Goal: Information Seeking & Learning: Learn about a topic

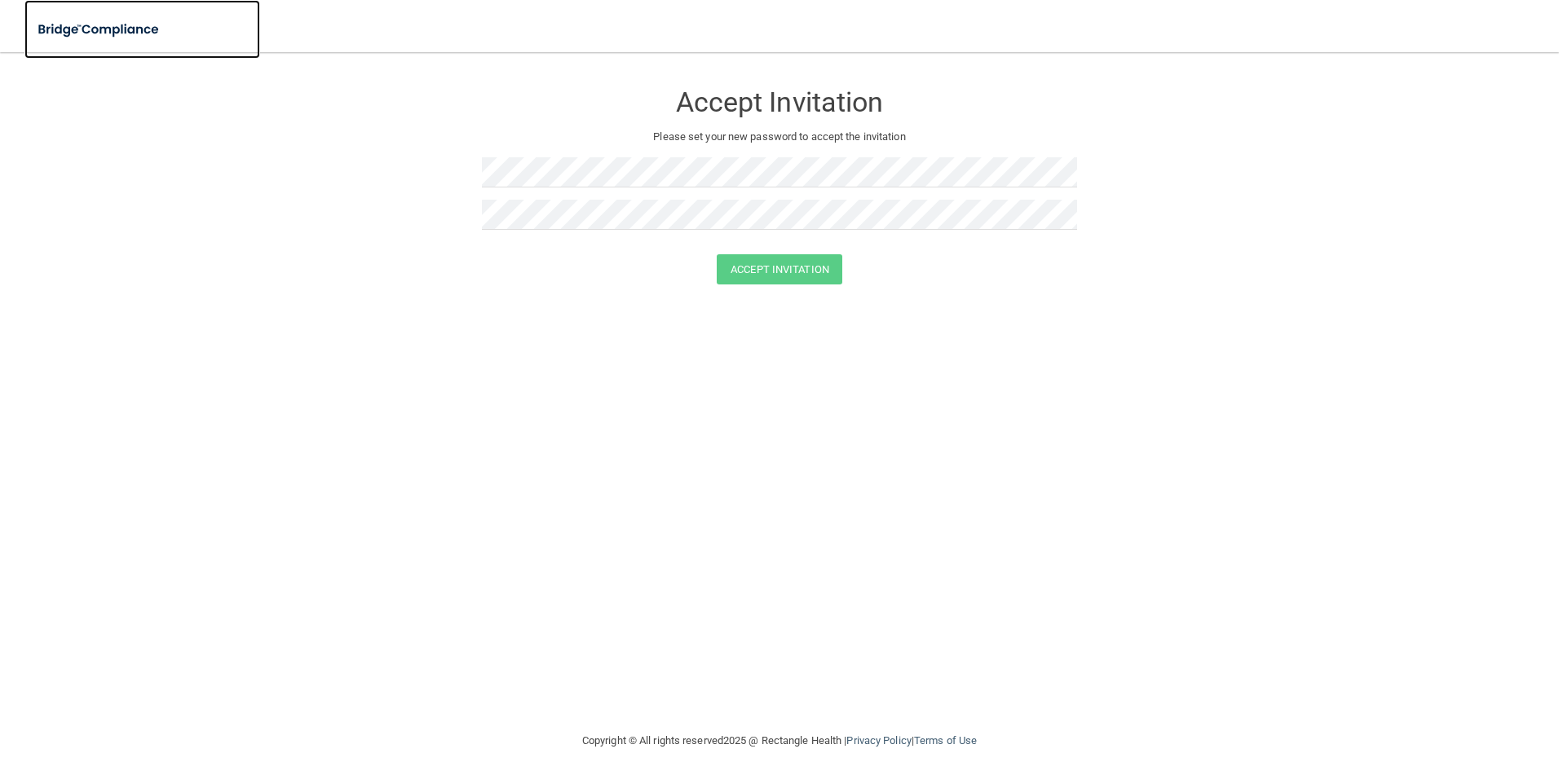
click at [113, 32] on img at bounding box center [100, 29] width 150 height 34
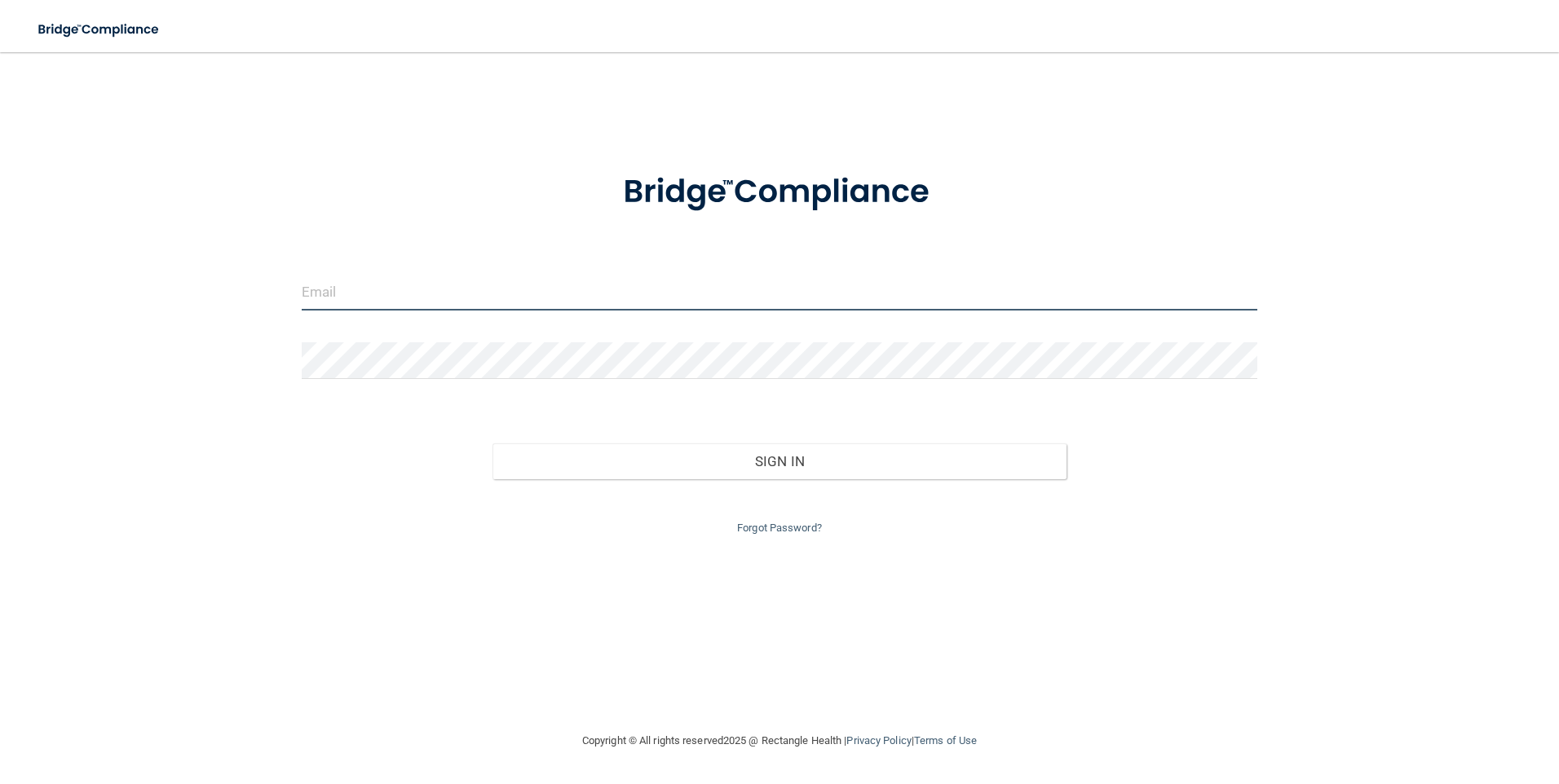
type input "[EMAIL_ADDRESS][DOMAIN_NAME]"
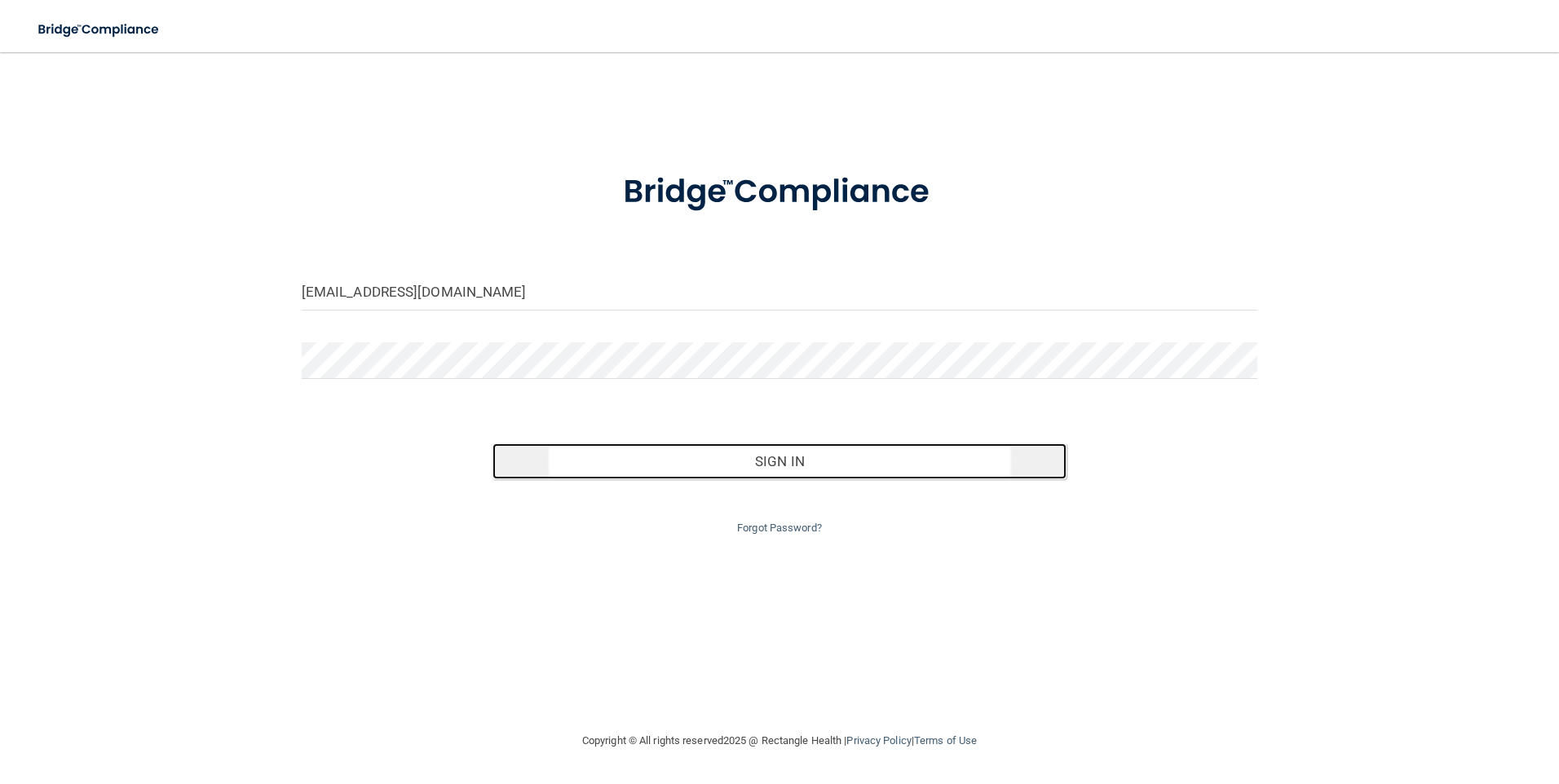
click at [808, 461] on button "Sign In" at bounding box center [780, 461] width 574 height 36
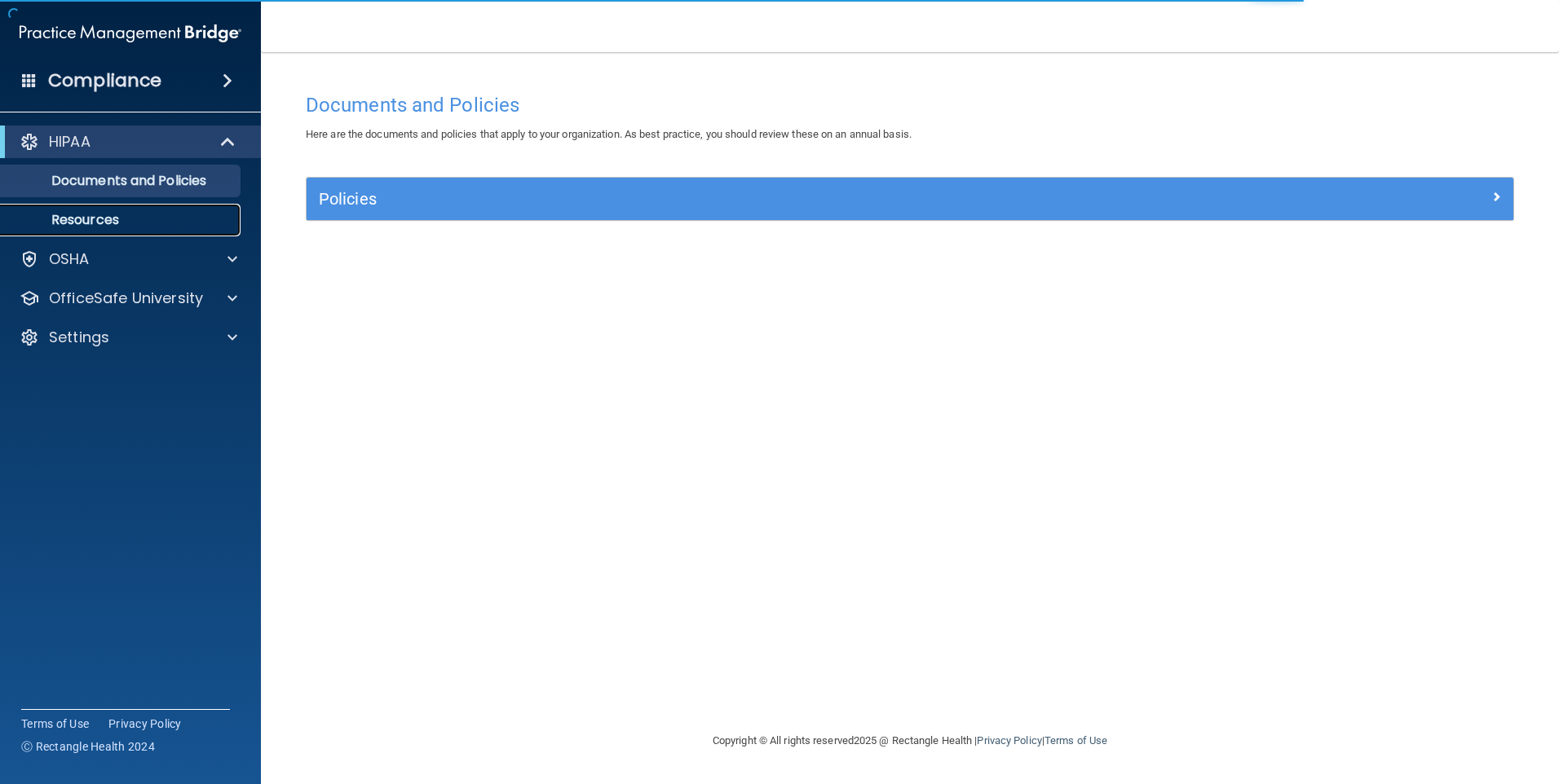
click at [94, 213] on p "Resources" at bounding box center [122, 220] width 223 height 16
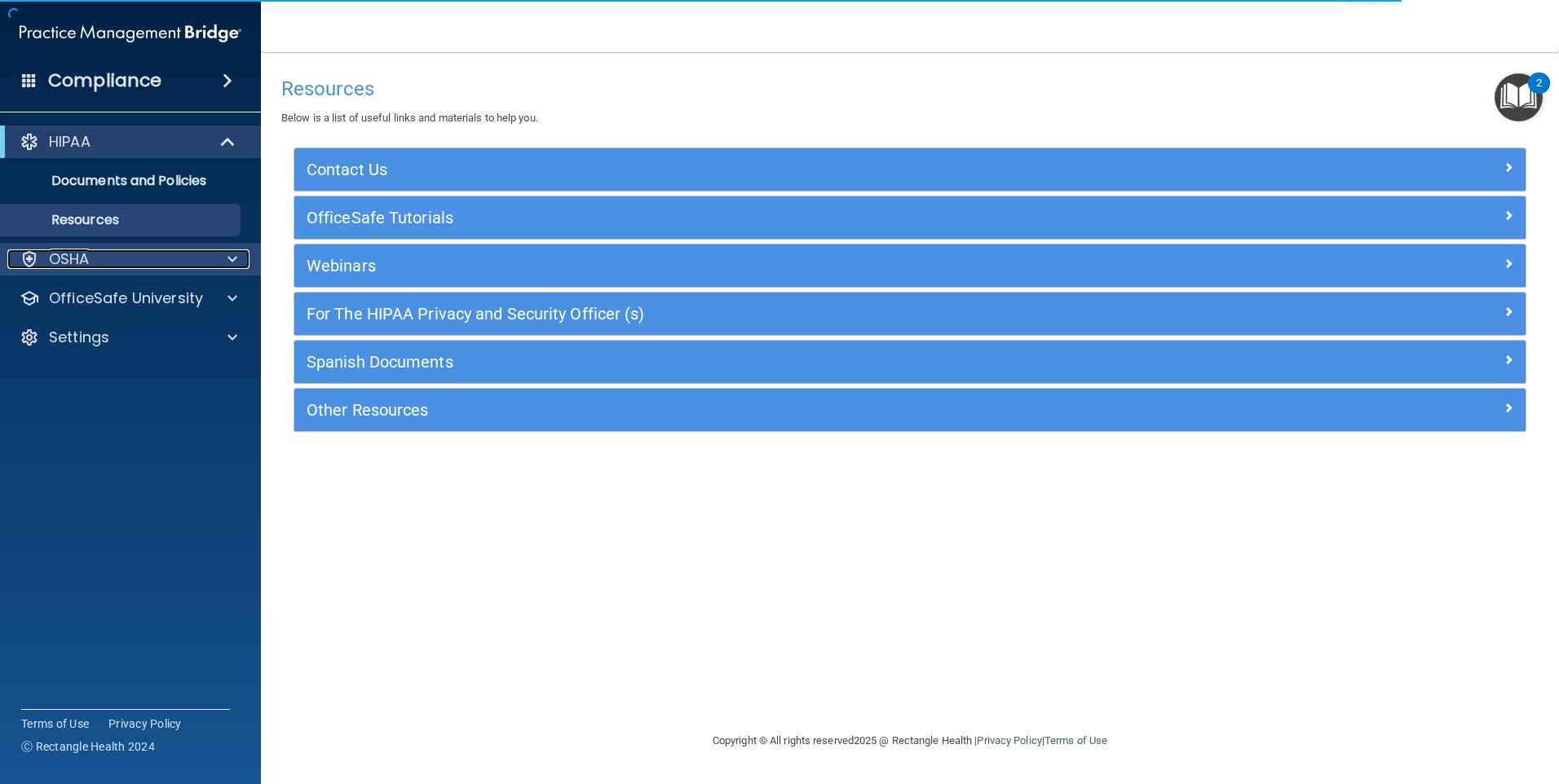
click at [222, 257] on div at bounding box center [229, 259] width 41 height 19
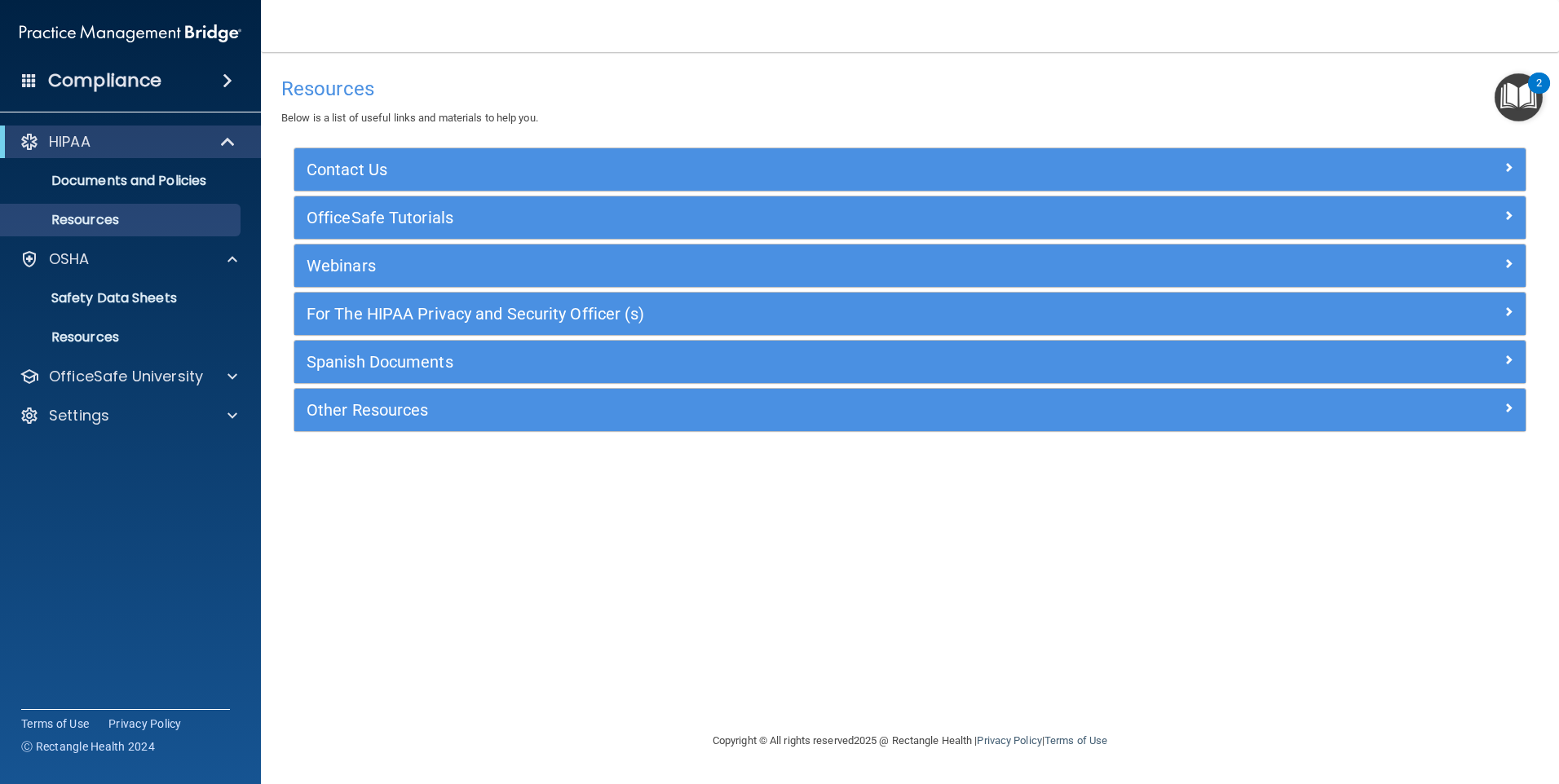
click at [1544, 89] on div "2" at bounding box center [1539, 82] width 22 height 21
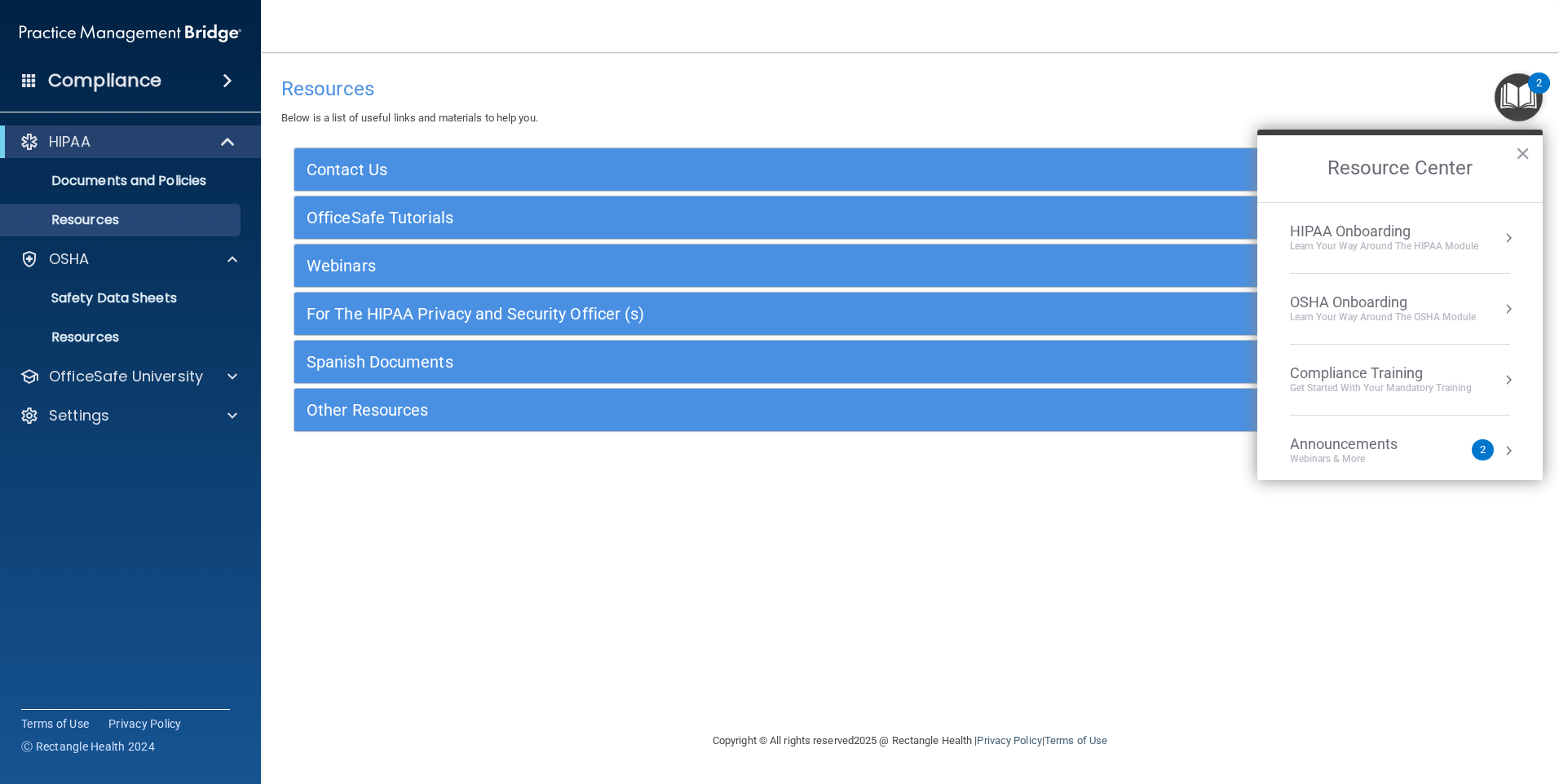
click at [1361, 299] on div "OSHA Onboarding" at bounding box center [1383, 302] width 186 height 18
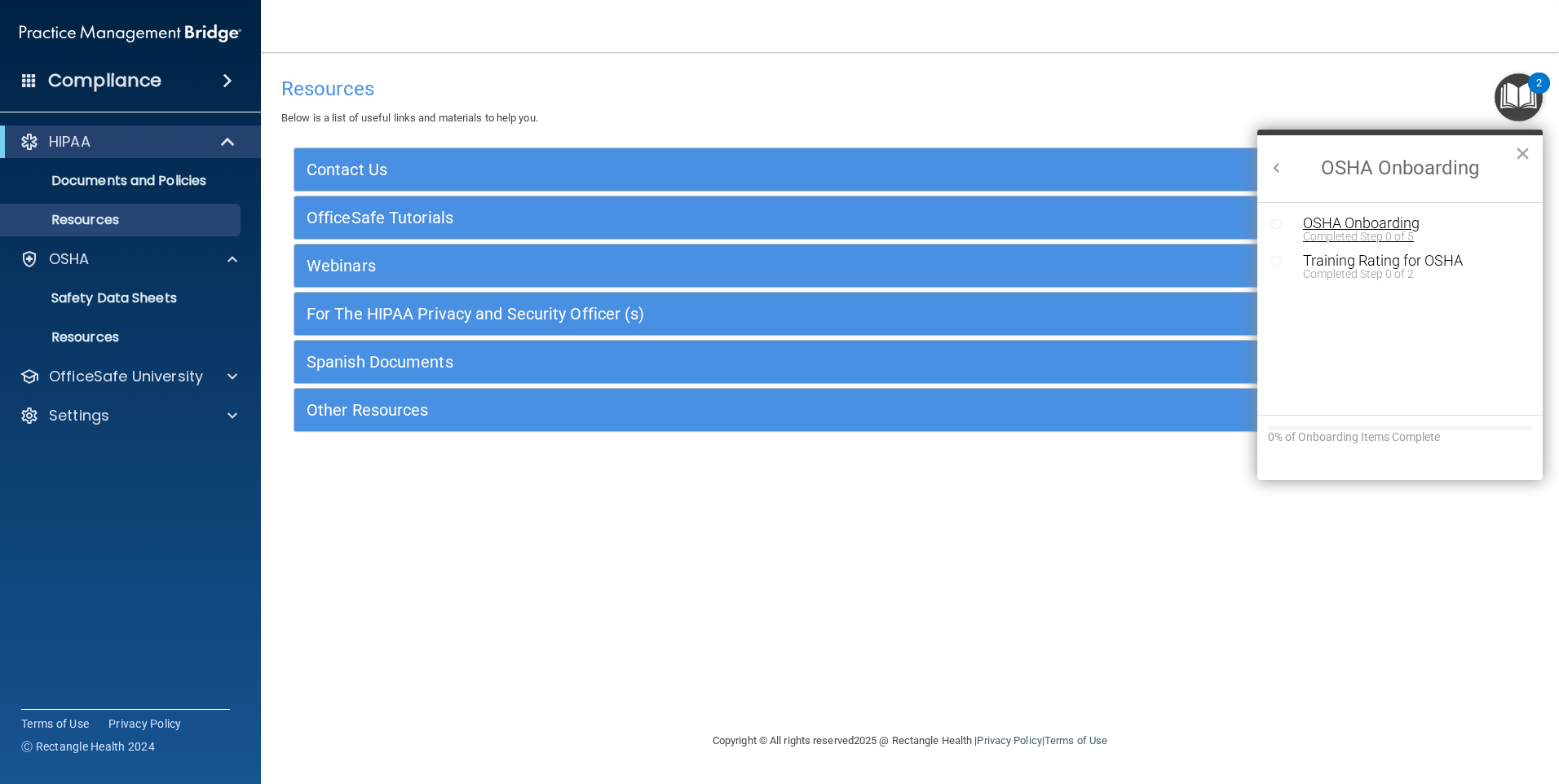
click at [1345, 234] on div "Completed Step 0 of 5" at bounding box center [1412, 237] width 218 height 11
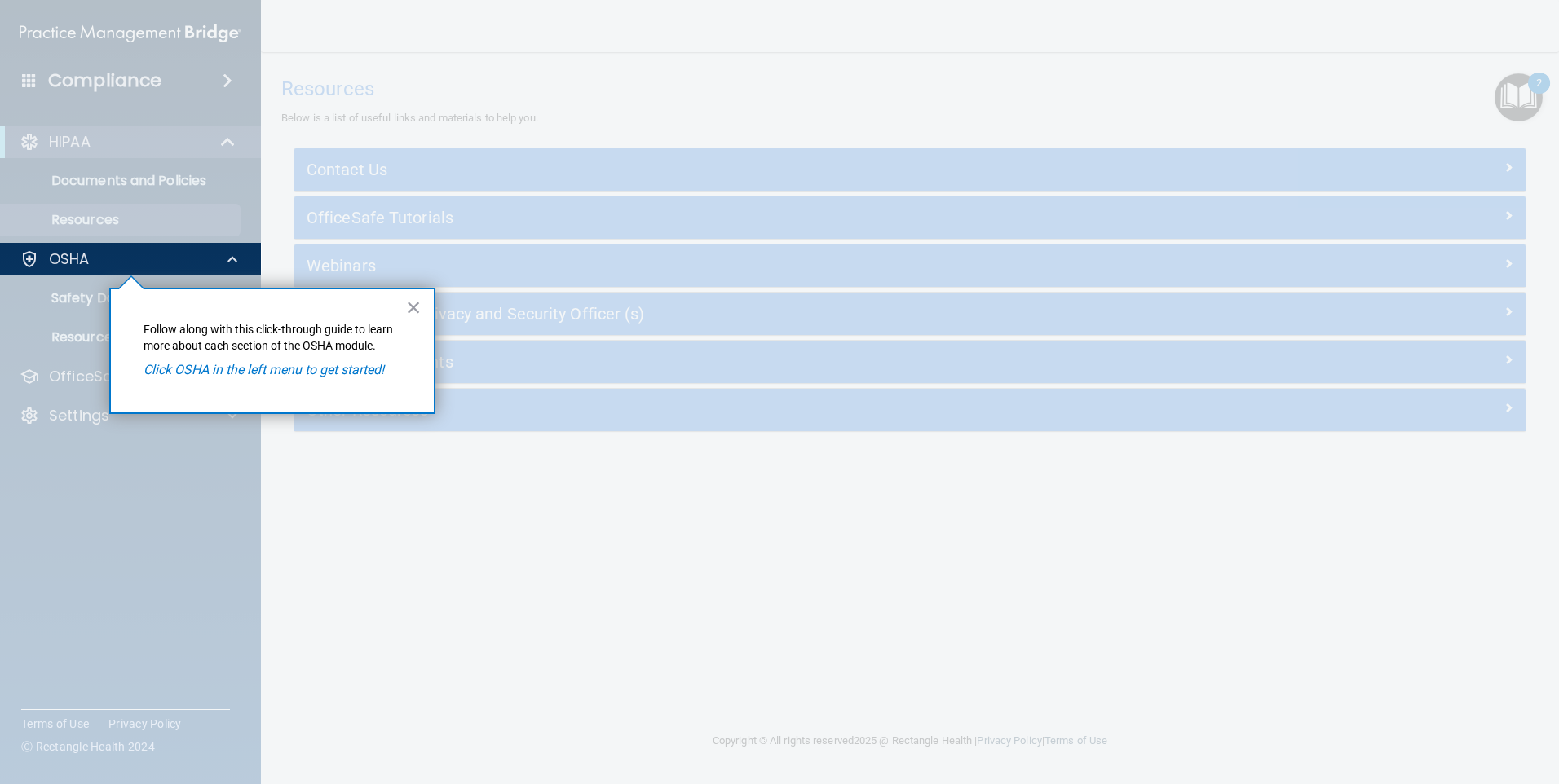
click at [411, 307] on button "×" at bounding box center [413, 307] width 16 height 26
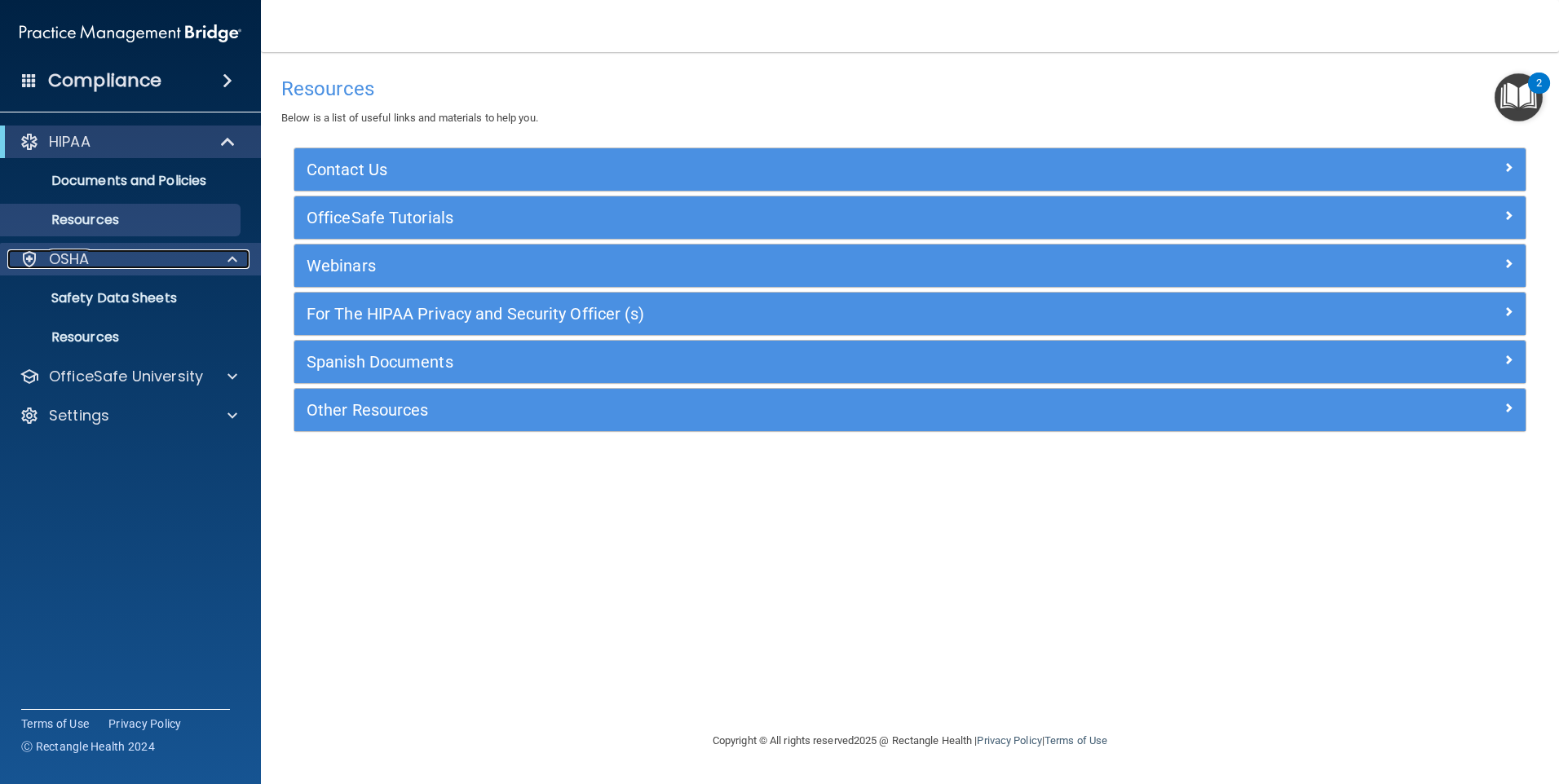
click at [183, 267] on div "OSHA" at bounding box center [108, 259] width 202 height 19
click at [87, 260] on p "OSHA" at bounding box center [69, 259] width 41 height 19
click at [81, 291] on p "Safety Data Sheets" at bounding box center [122, 299] width 223 height 16
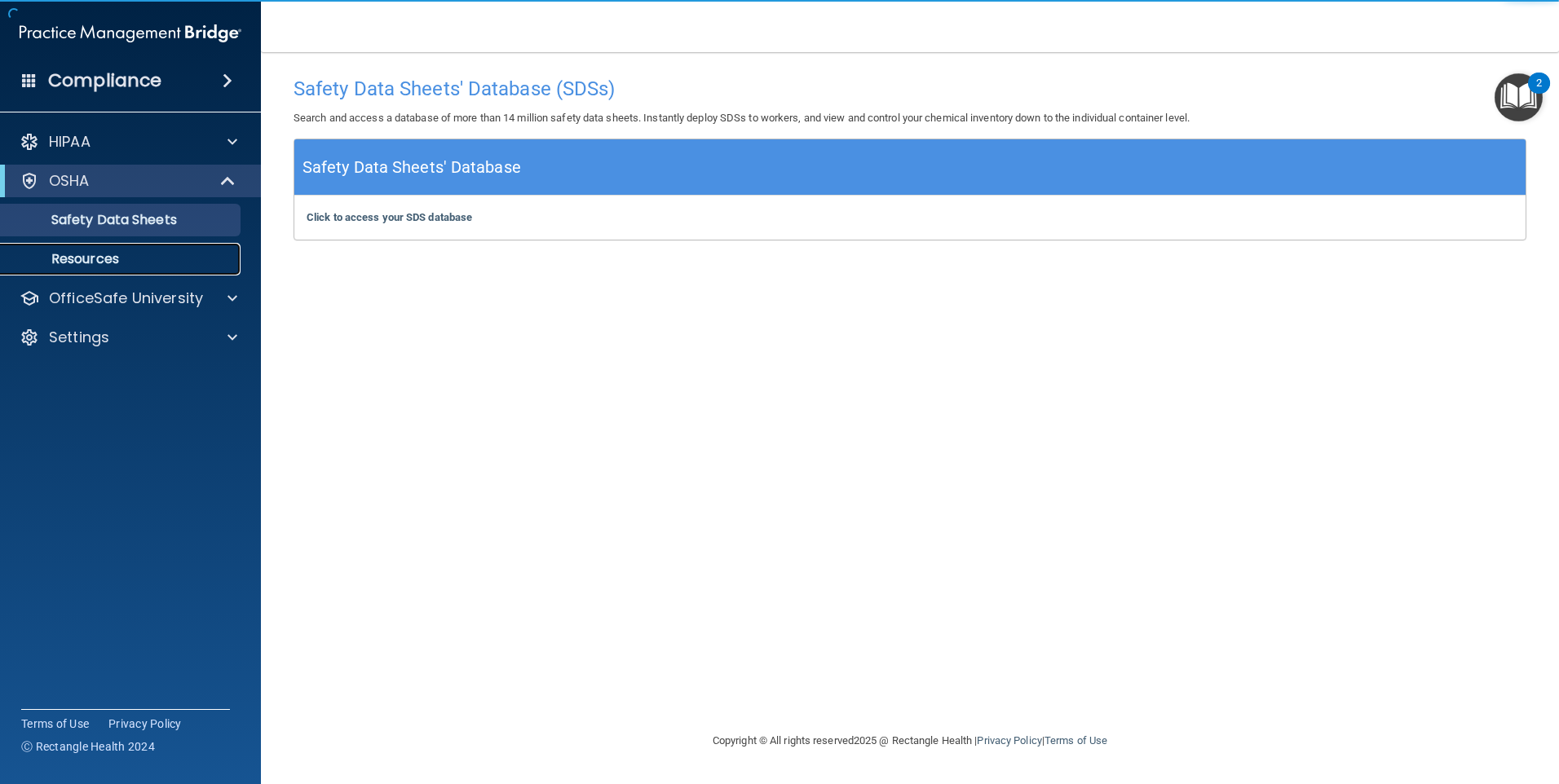
click at [99, 260] on p "Resources" at bounding box center [122, 260] width 223 height 16
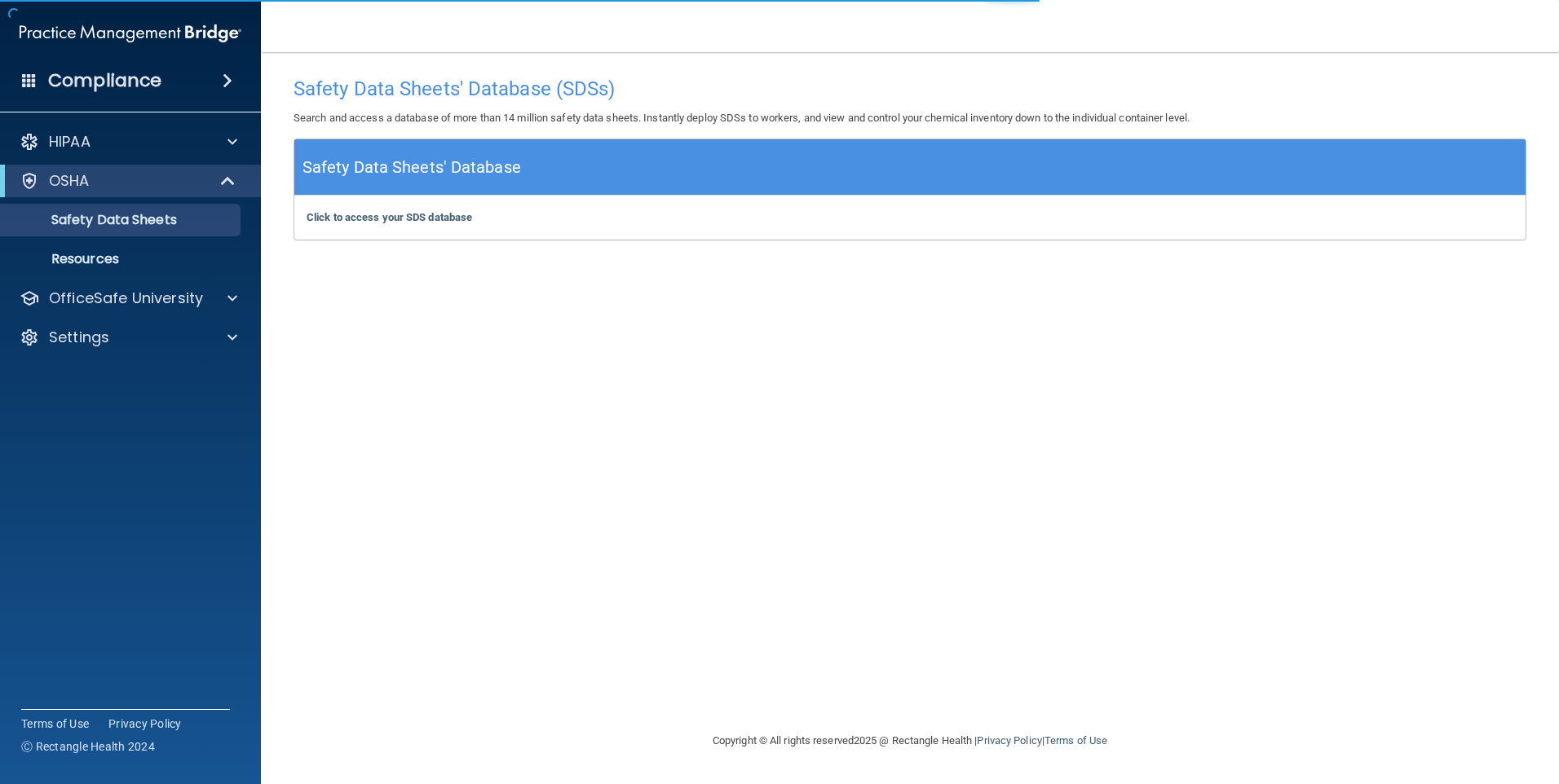
click at [97, 85] on h4 "Compliance" at bounding box center [105, 80] width 113 height 23
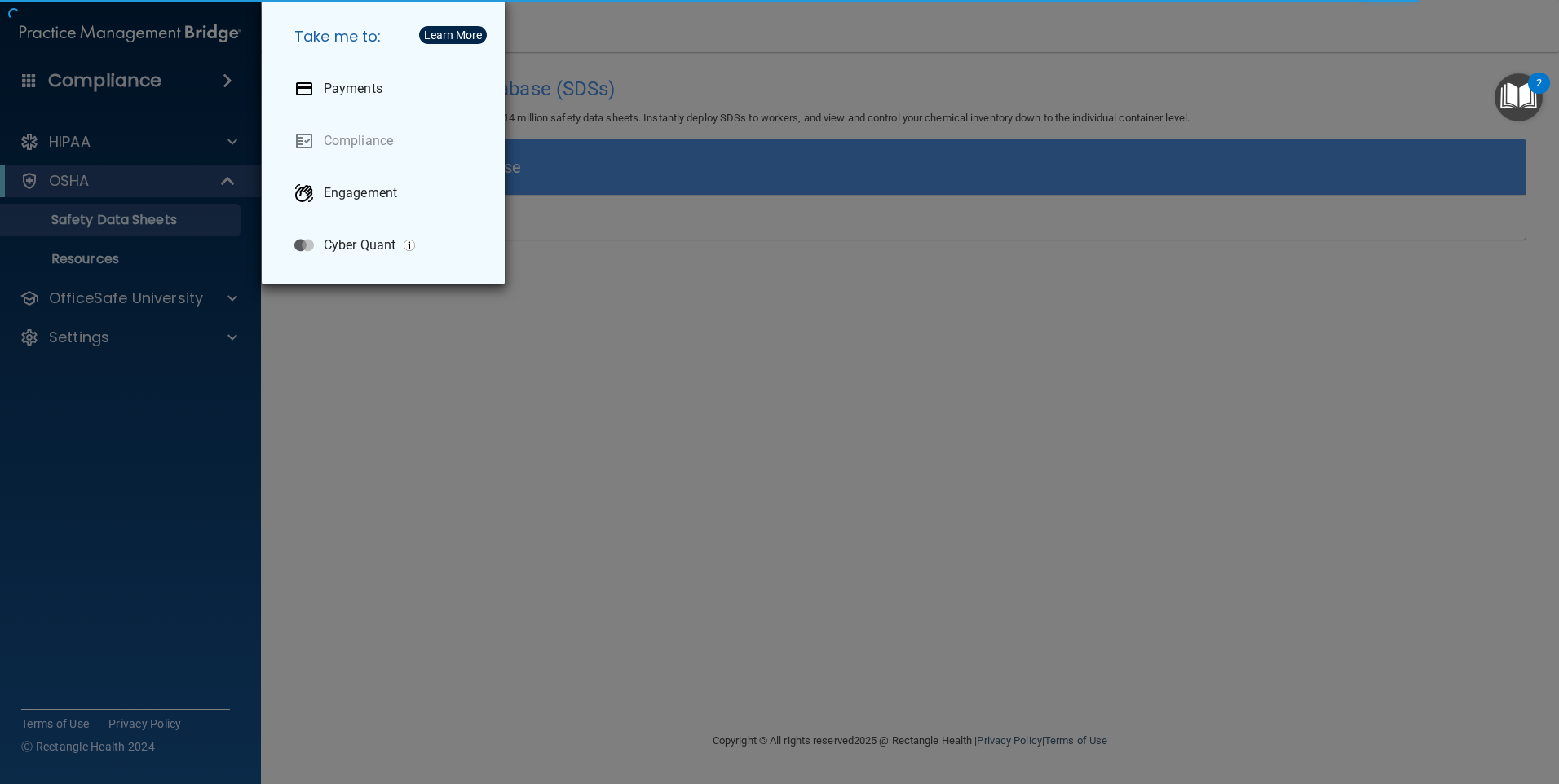
drag, startPoint x: 882, startPoint y: 454, endPoint x: 1131, endPoint y: 303, distance: 291.2
click at [883, 454] on div "Take me to: Payments Compliance Engagement Cyber Quant" at bounding box center [780, 392] width 1559 height 784
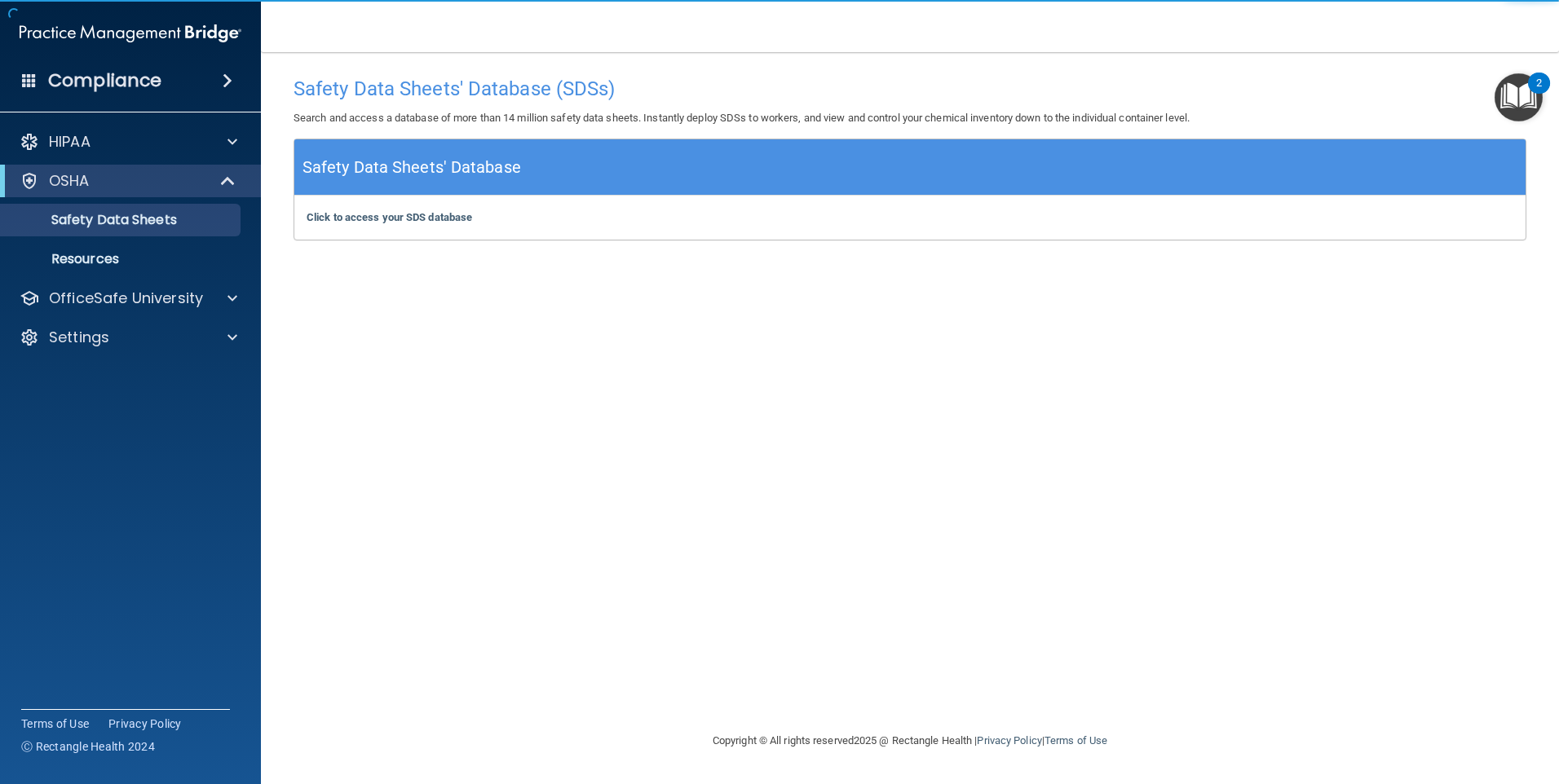
click at [1531, 102] on img "Open Resource Center, 2 new notifications" at bounding box center [1519, 97] width 48 height 48
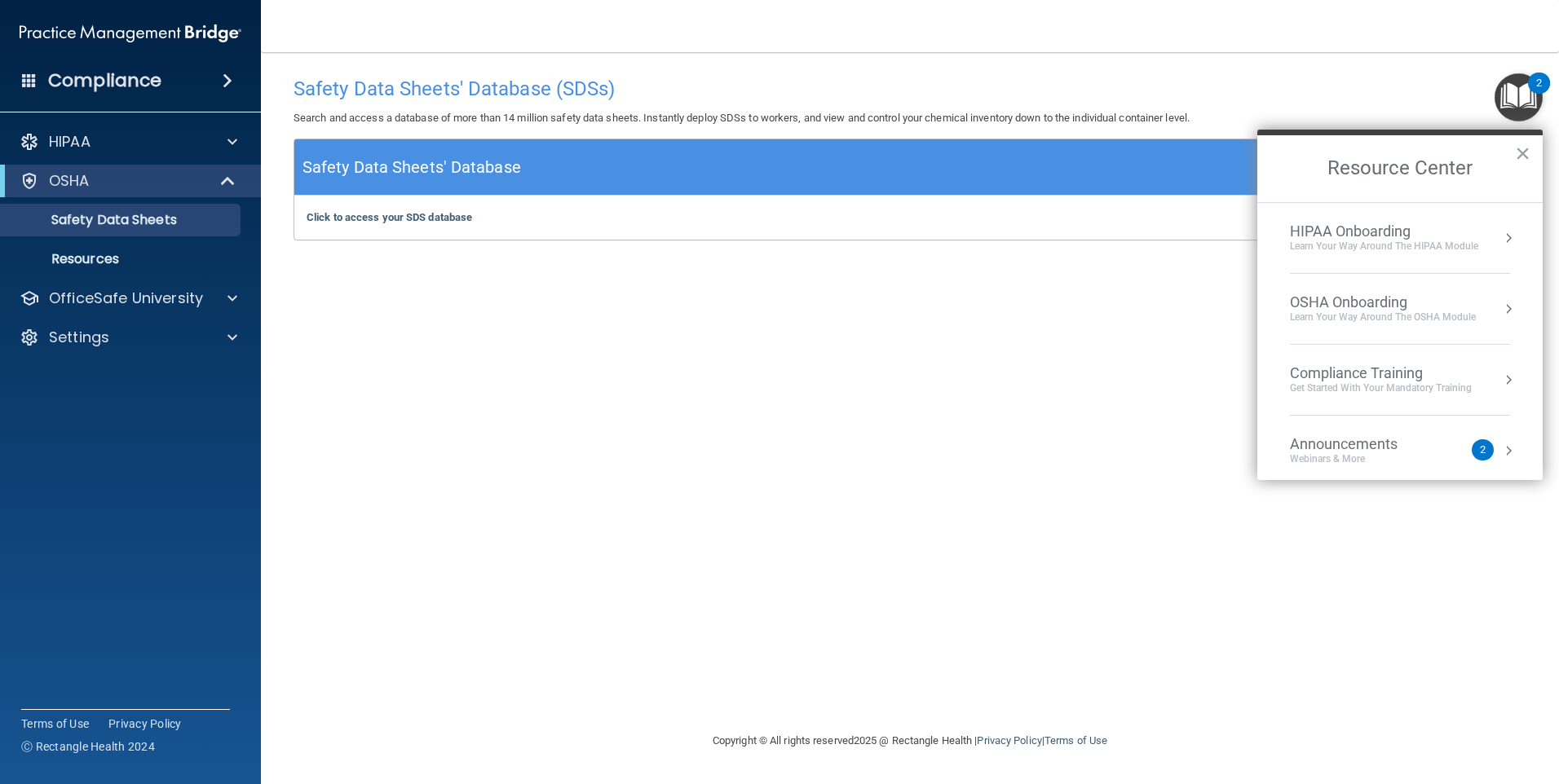
click at [1343, 311] on div "Learn your way around the OSHA module" at bounding box center [1383, 317] width 186 height 14
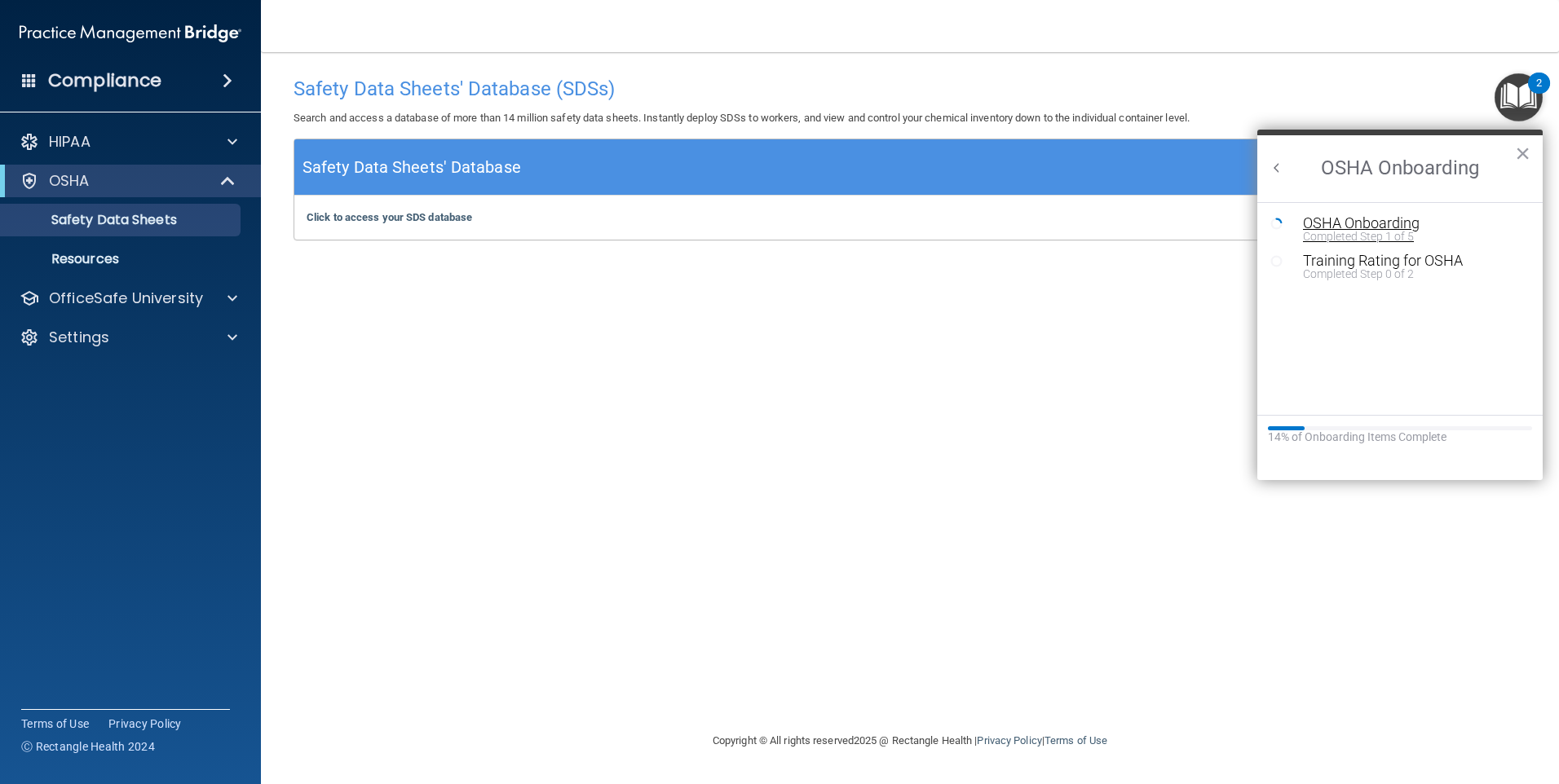
click at [1357, 231] on div "Completed Step 1 of 5" at bounding box center [1412, 237] width 218 height 11
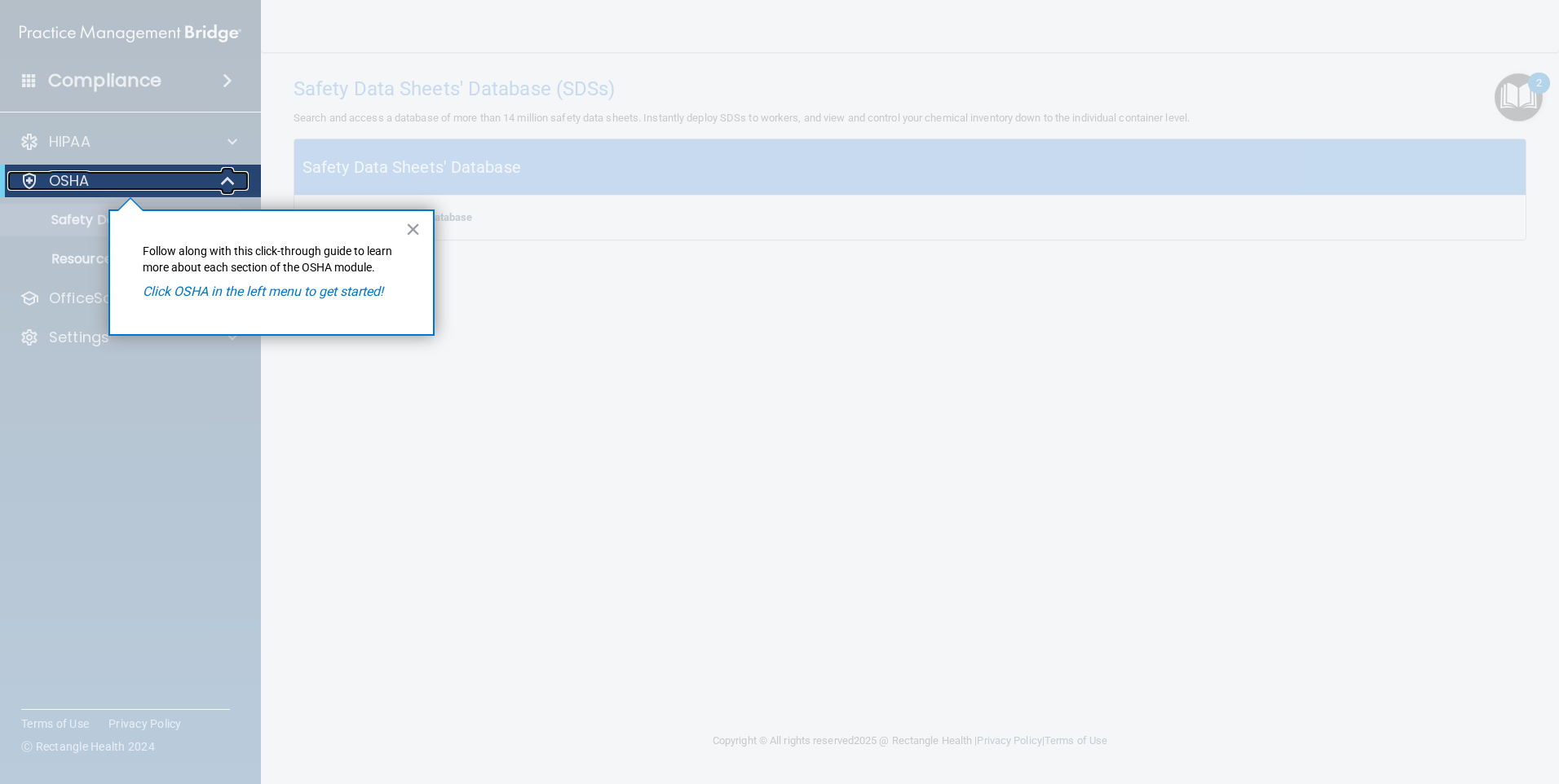
click at [82, 179] on p "OSHA" at bounding box center [69, 180] width 41 height 19
drag, startPoint x: 170, startPoint y: 189, endPoint x: 186, endPoint y: 188, distance: 16.0
click at [170, 188] on div "OSHA" at bounding box center [108, 180] width 201 height 19
click at [231, 184] on span at bounding box center [231, 180] width 10 height 19
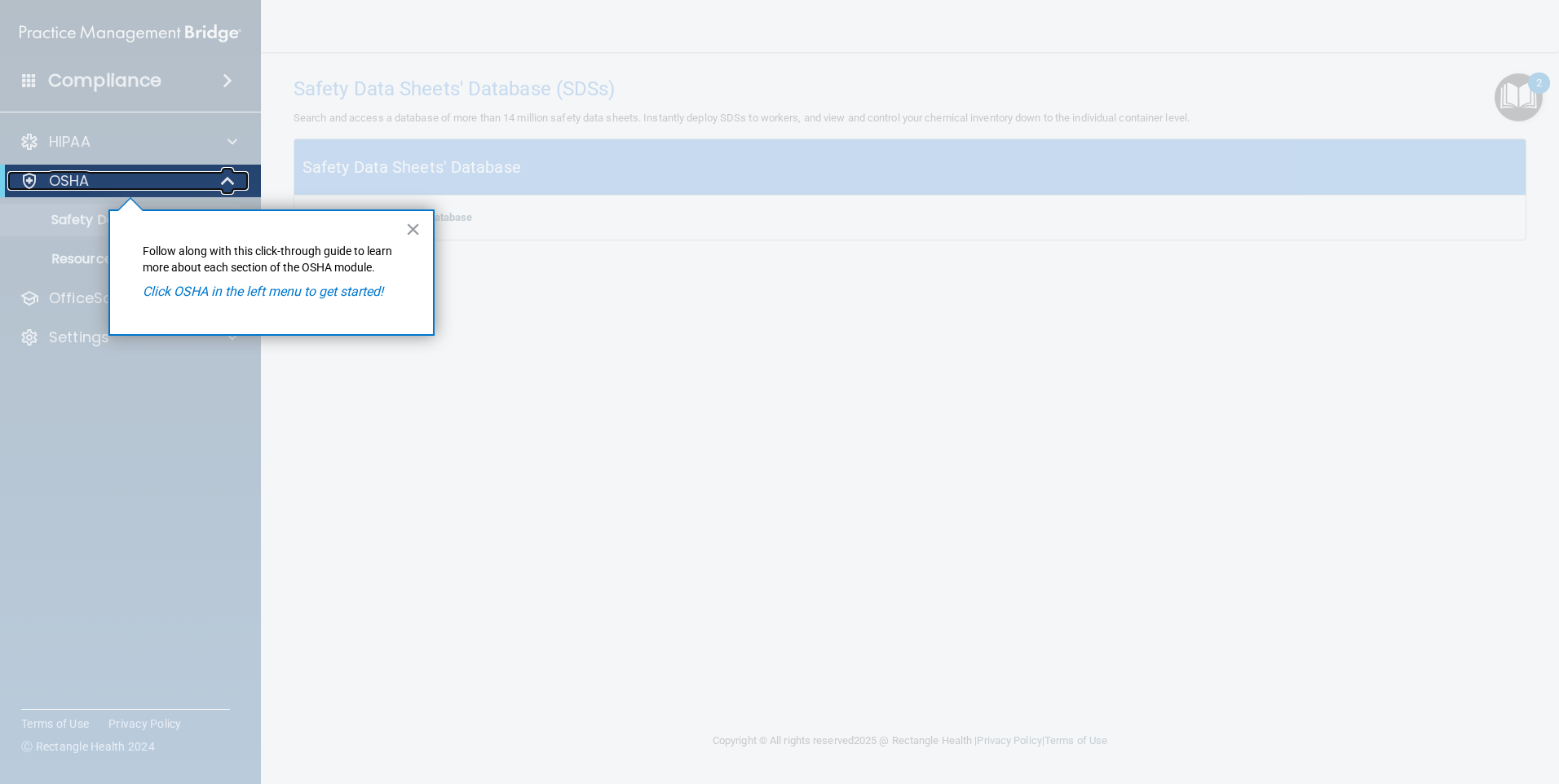
click at [62, 182] on p "OSHA" at bounding box center [69, 180] width 41 height 19
click at [19, 180] on div at bounding box center [28, 180] width 19 height 19
click at [291, 298] on em "Click OSHA in the left menu to get started!" at bounding box center [262, 291] width 240 height 16
click at [414, 226] on button "×" at bounding box center [412, 228] width 16 height 26
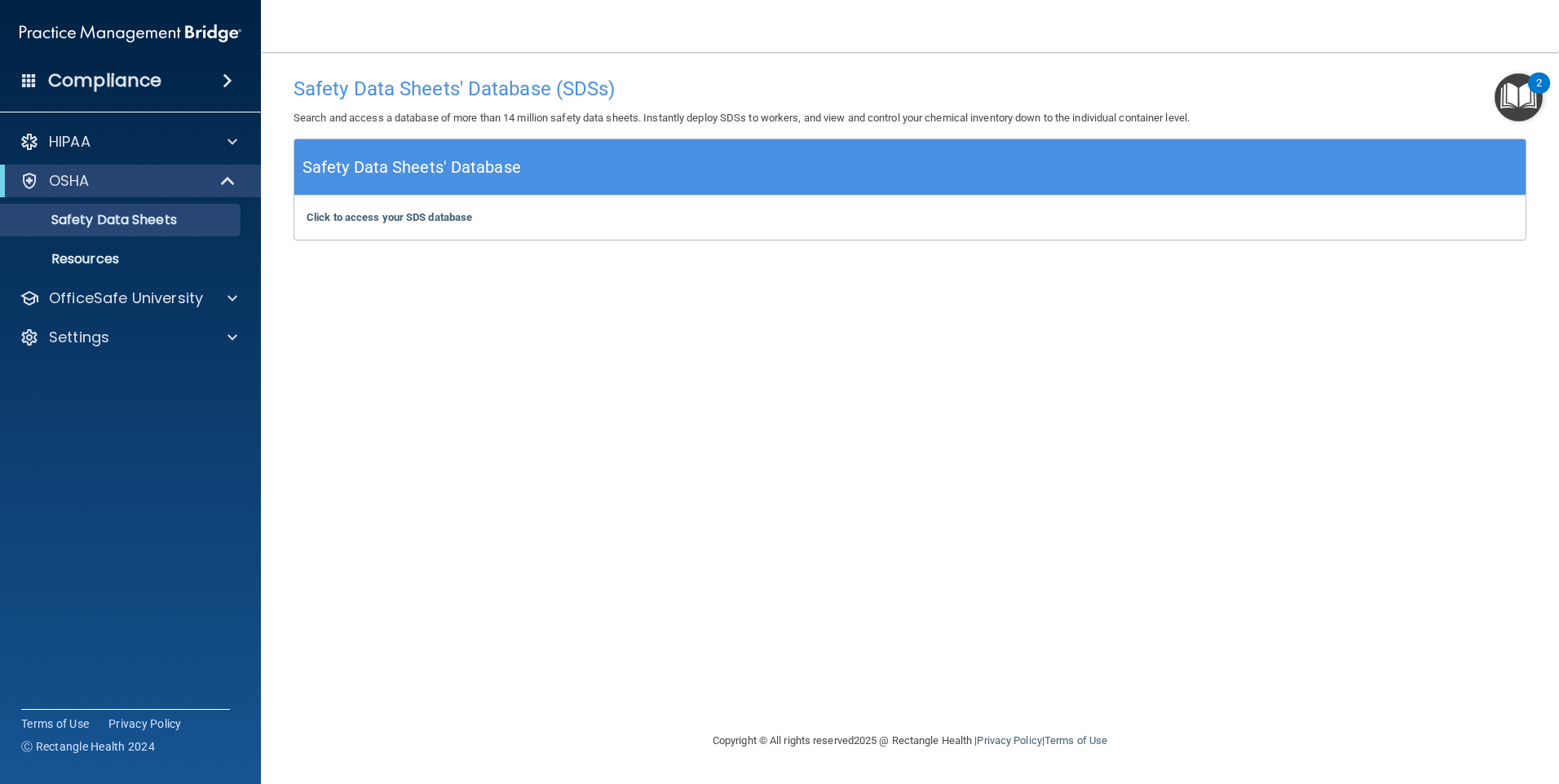
click at [413, 224] on div "Click to access your SDS database Click to access your SDS database" at bounding box center [909, 217] width 1231 height 44
click at [502, 96] on h4 "Safety Data Sheets' Database (SDSs)" at bounding box center [909, 89] width 1233 height 21
click at [504, 85] on h4 "Safety Data Sheets' Database (SDSs)" at bounding box center [909, 89] width 1233 height 21
click at [427, 211] on div "Click to access your SDS database Click to access your SDS database" at bounding box center [909, 217] width 1231 height 44
click at [392, 217] on b "Click to access your SDS database" at bounding box center [388, 217] width 165 height 12
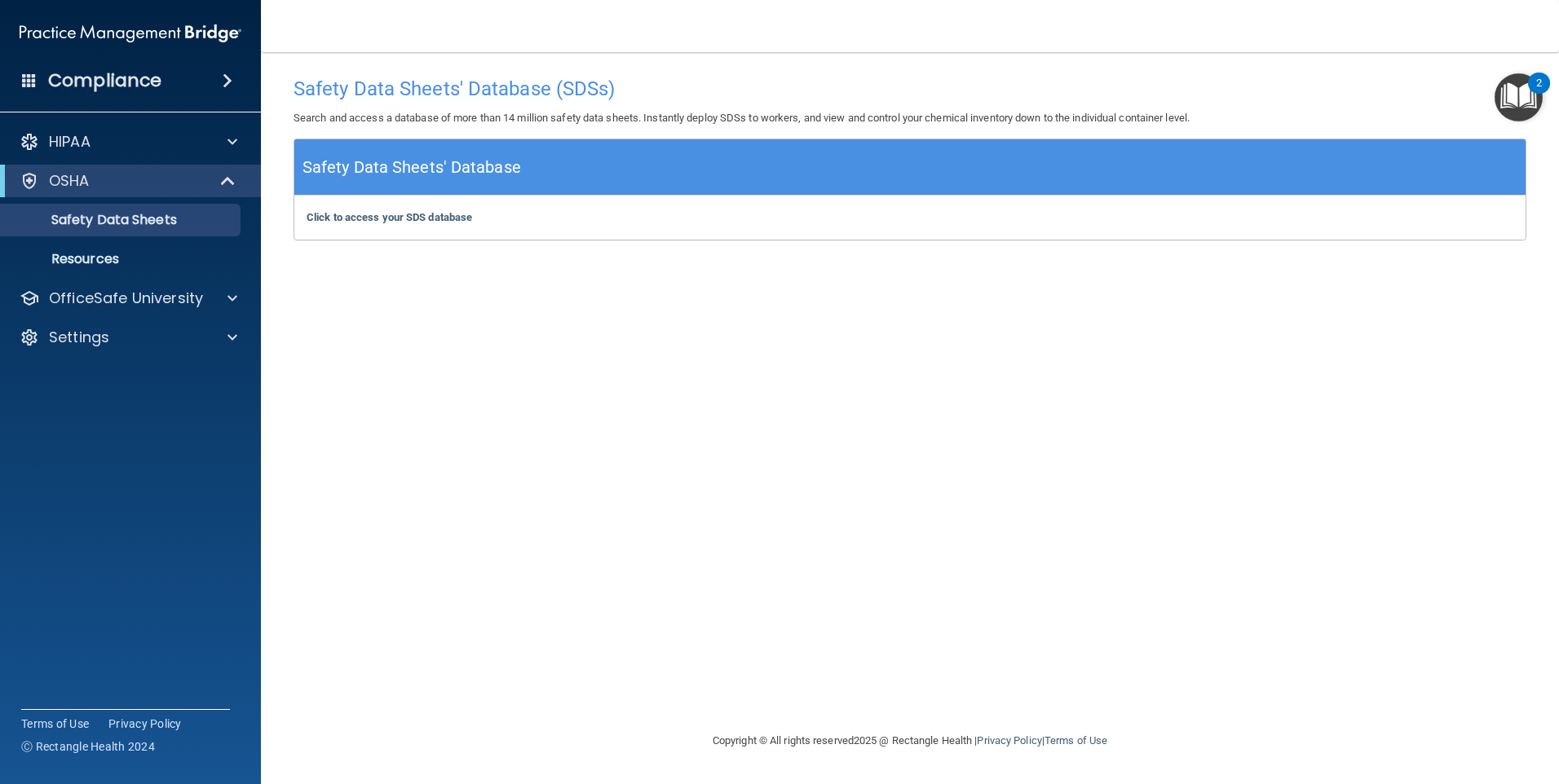
click at [1527, 95] on img "Open Resource Center, 2 new notifications" at bounding box center [1519, 97] width 48 height 48
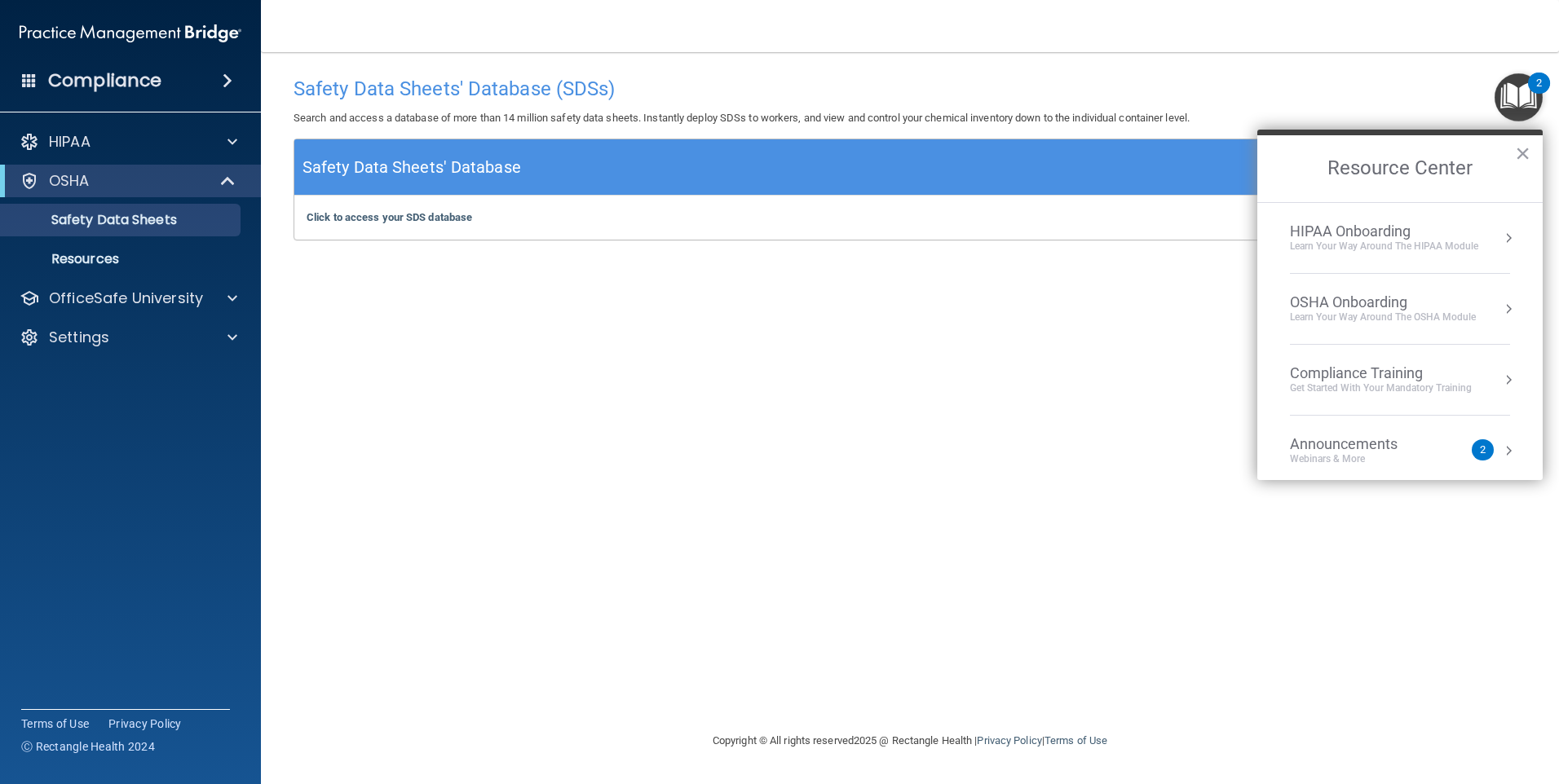
click at [1369, 310] on div "OSHA Onboarding" at bounding box center [1383, 302] width 186 height 18
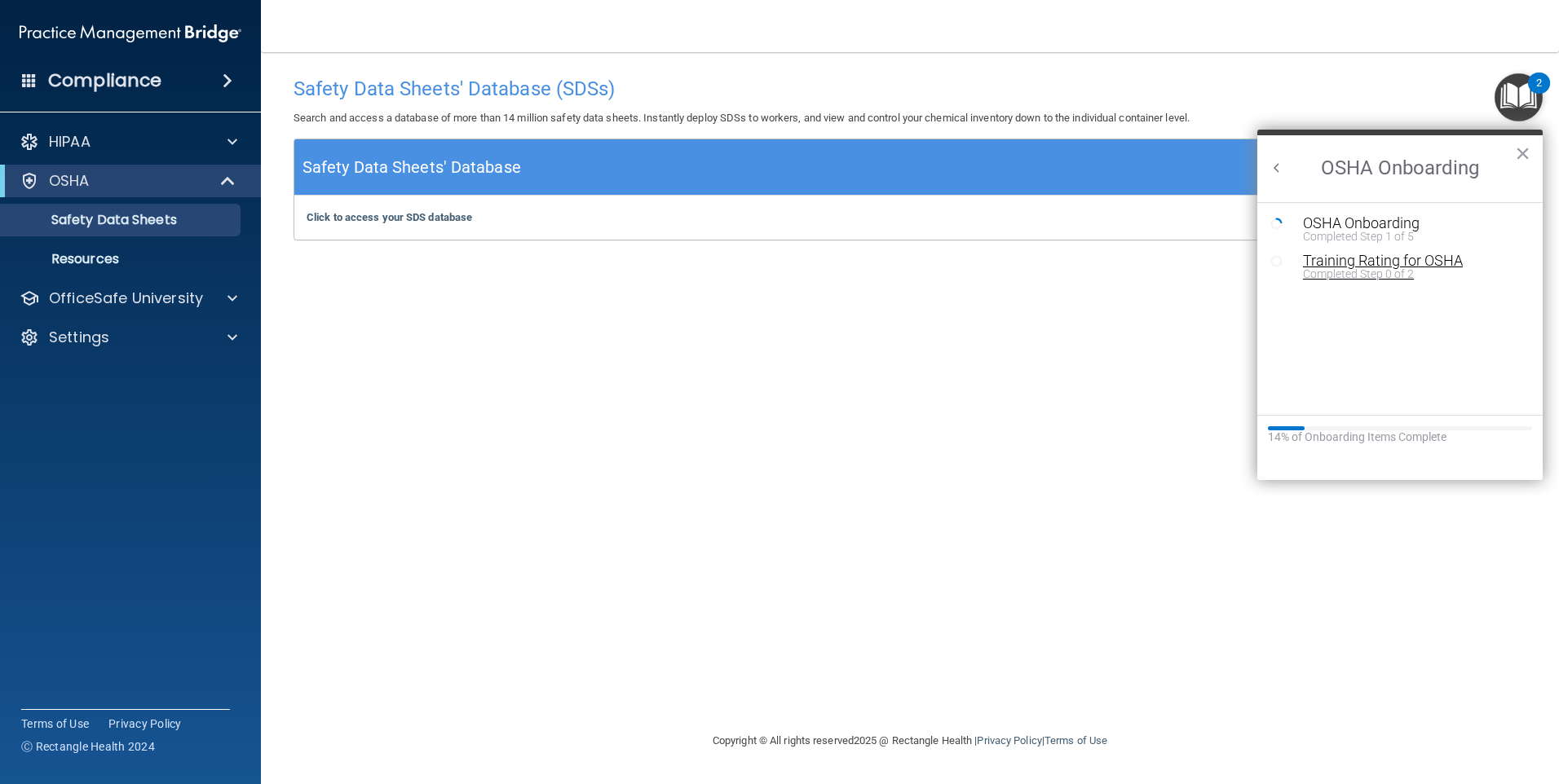
click at [1340, 272] on div "Completed Step 0 of 2" at bounding box center [1412, 274] width 218 height 11
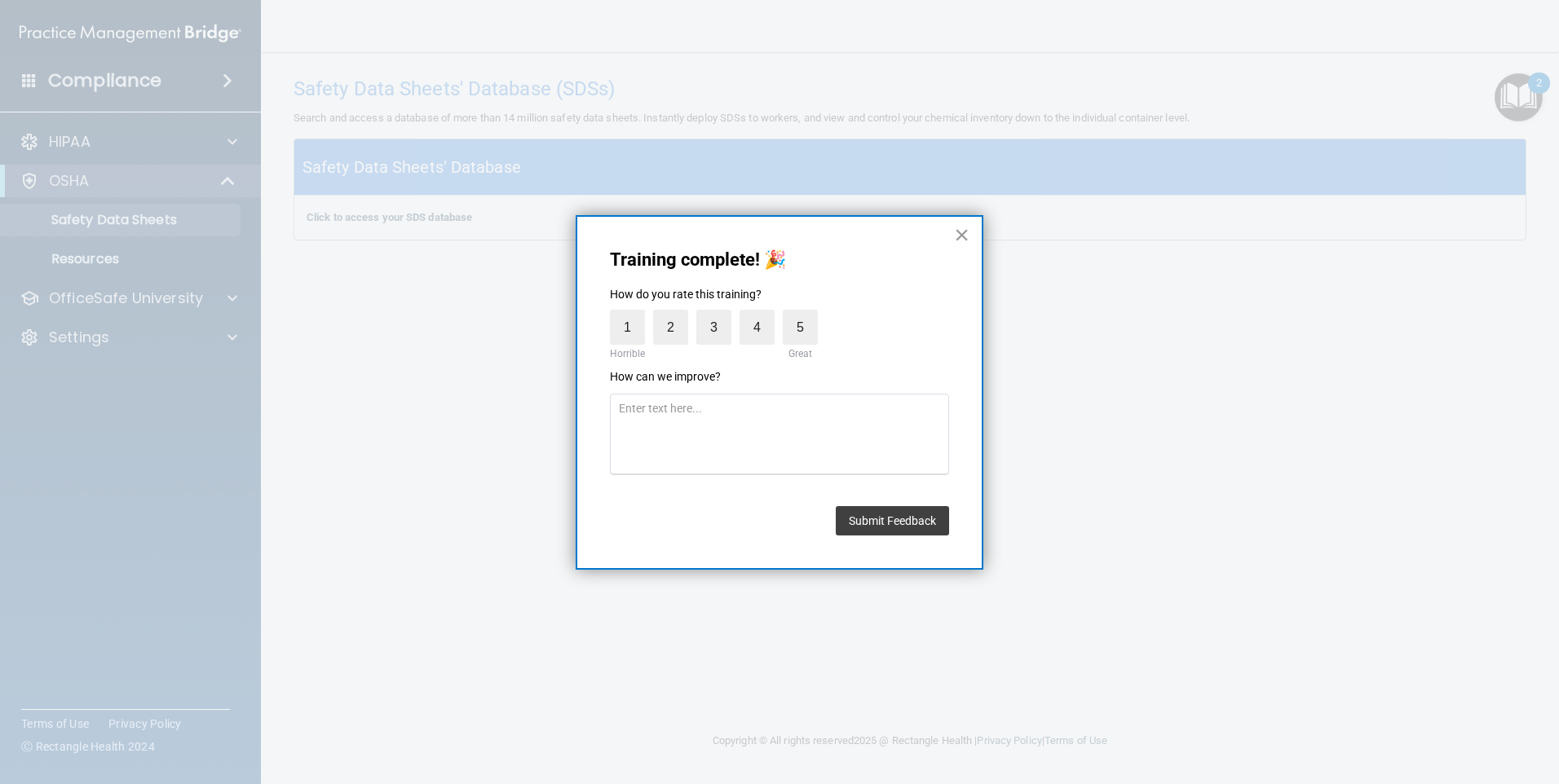
click at [958, 242] on button "×" at bounding box center [961, 235] width 16 height 26
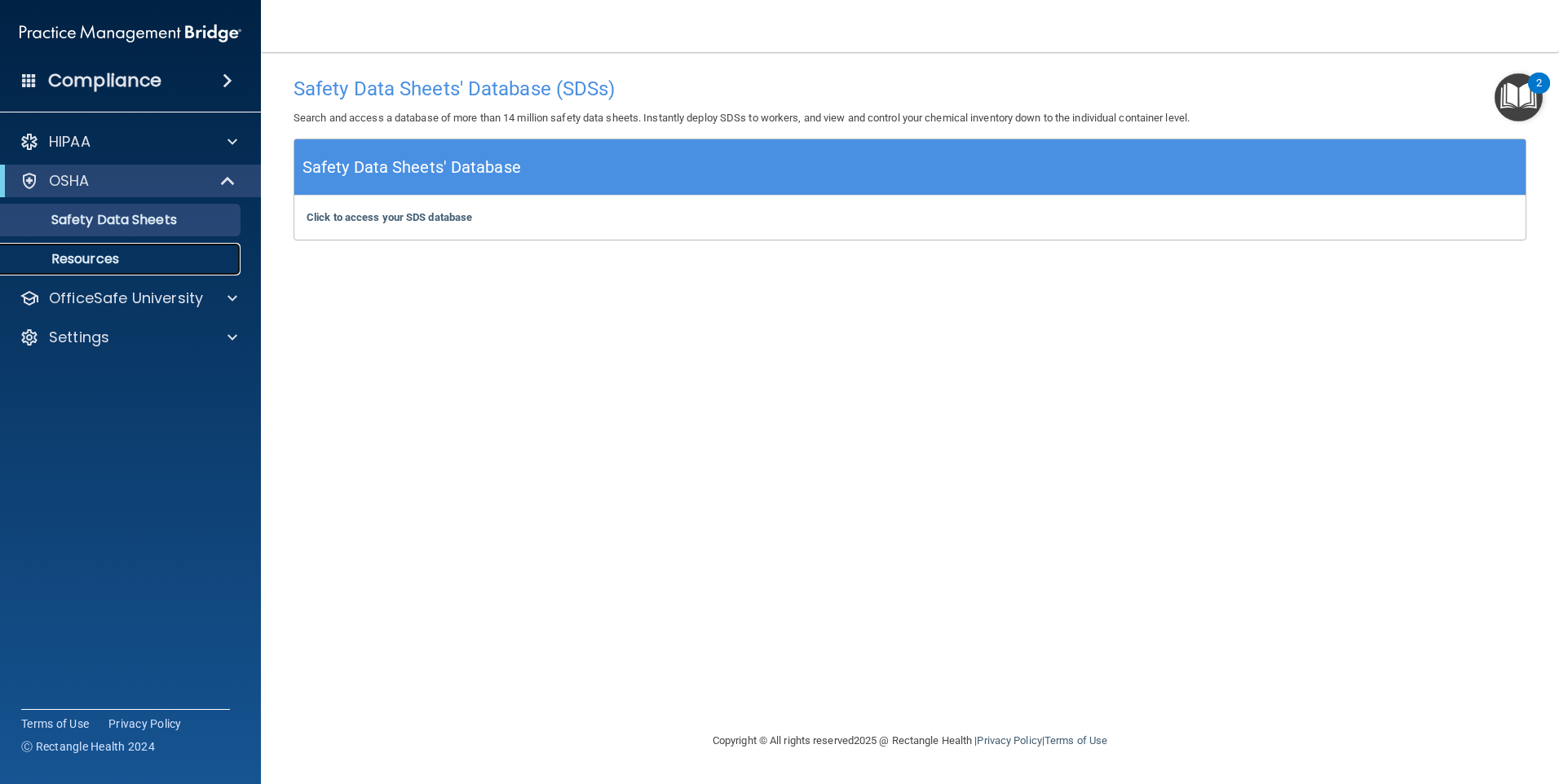
click at [120, 254] on p "Resources" at bounding box center [122, 260] width 223 height 16
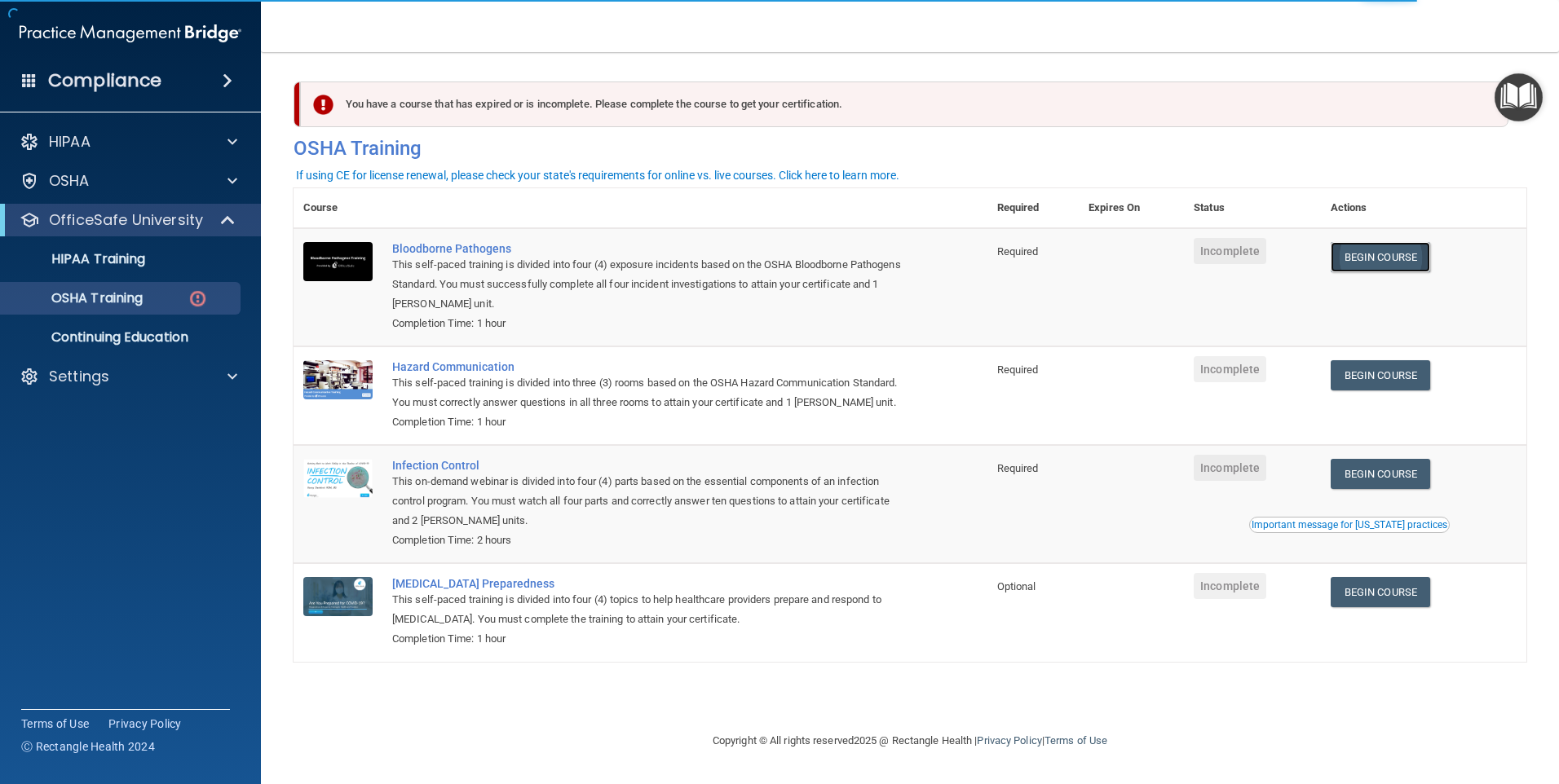
click at [1381, 258] on link "Begin Course" at bounding box center [1380, 257] width 100 height 30
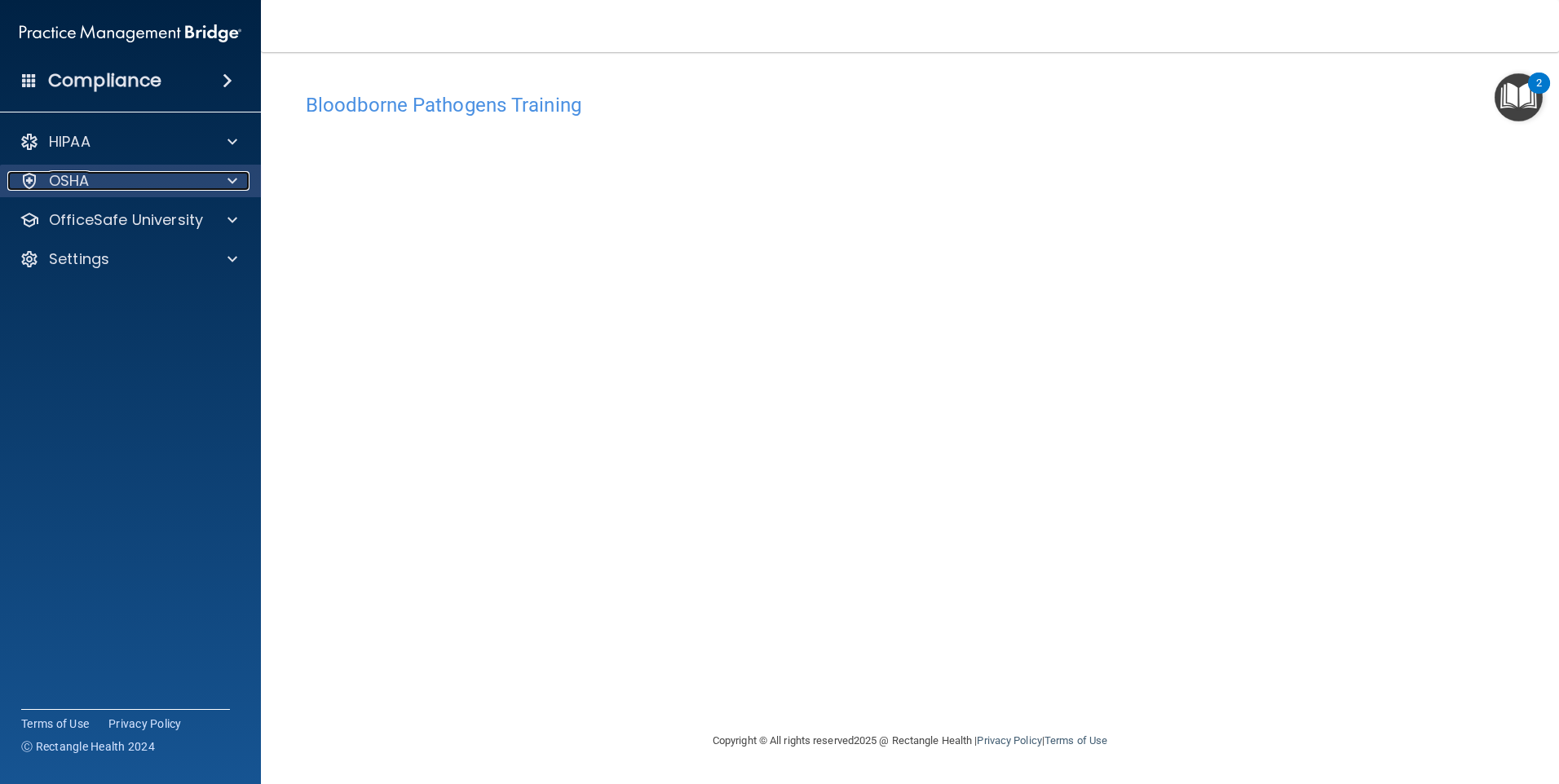
click at [136, 182] on div "OSHA" at bounding box center [108, 180] width 202 height 19
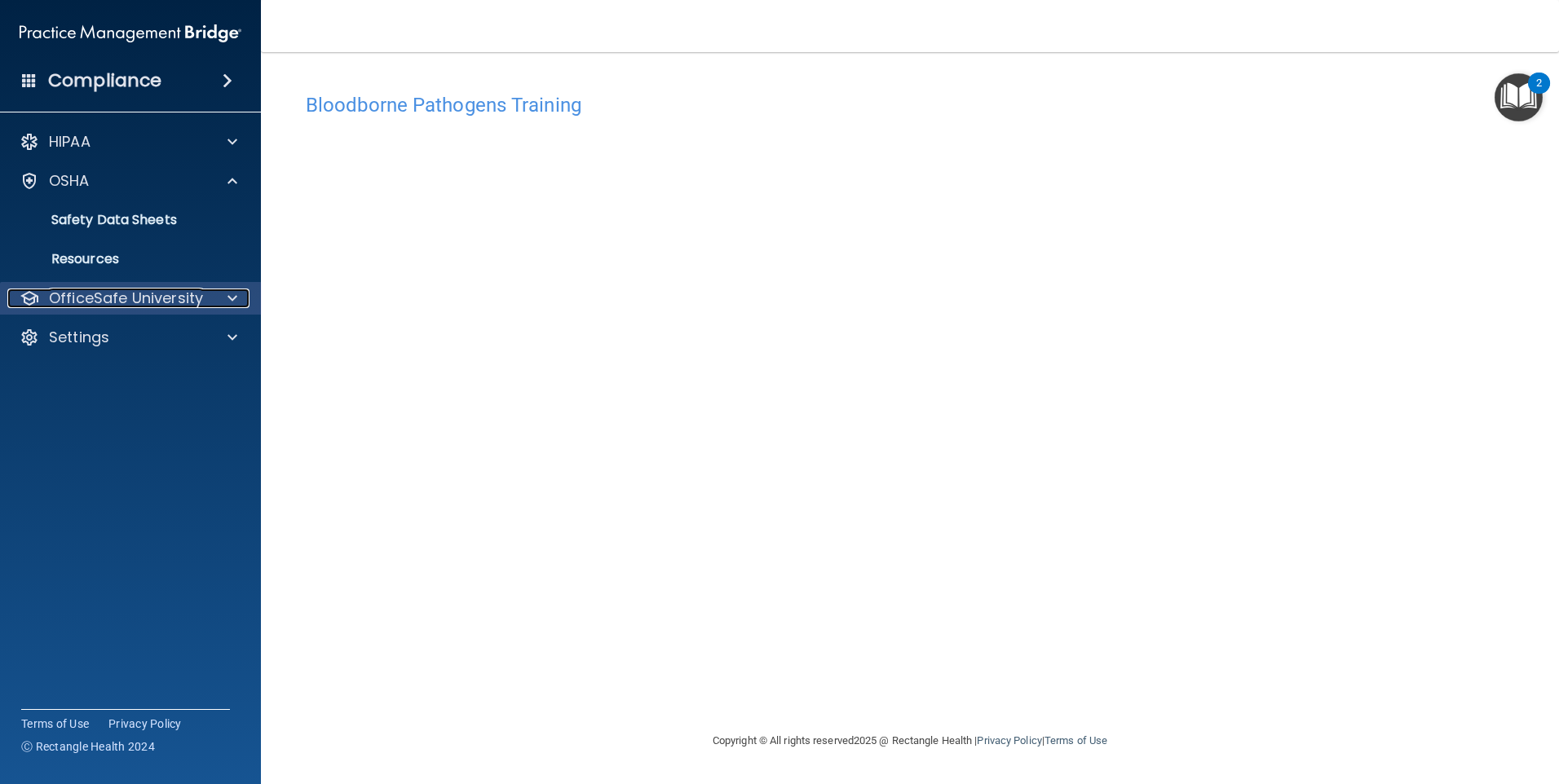
click at [131, 290] on p "OfficeSafe University" at bounding box center [126, 298] width 154 height 19
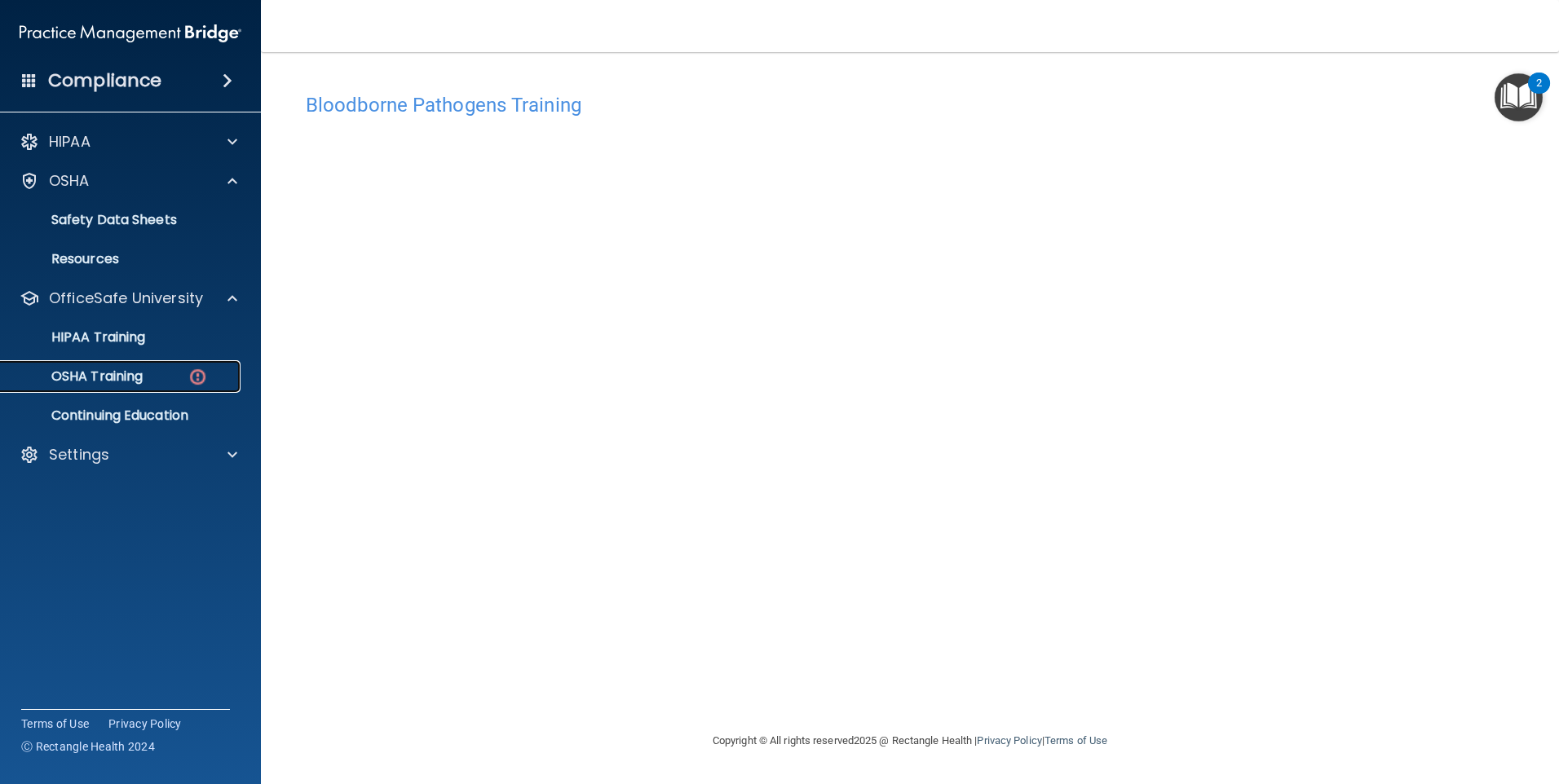
click at [121, 376] on p "OSHA Training" at bounding box center [77, 376] width 133 height 16
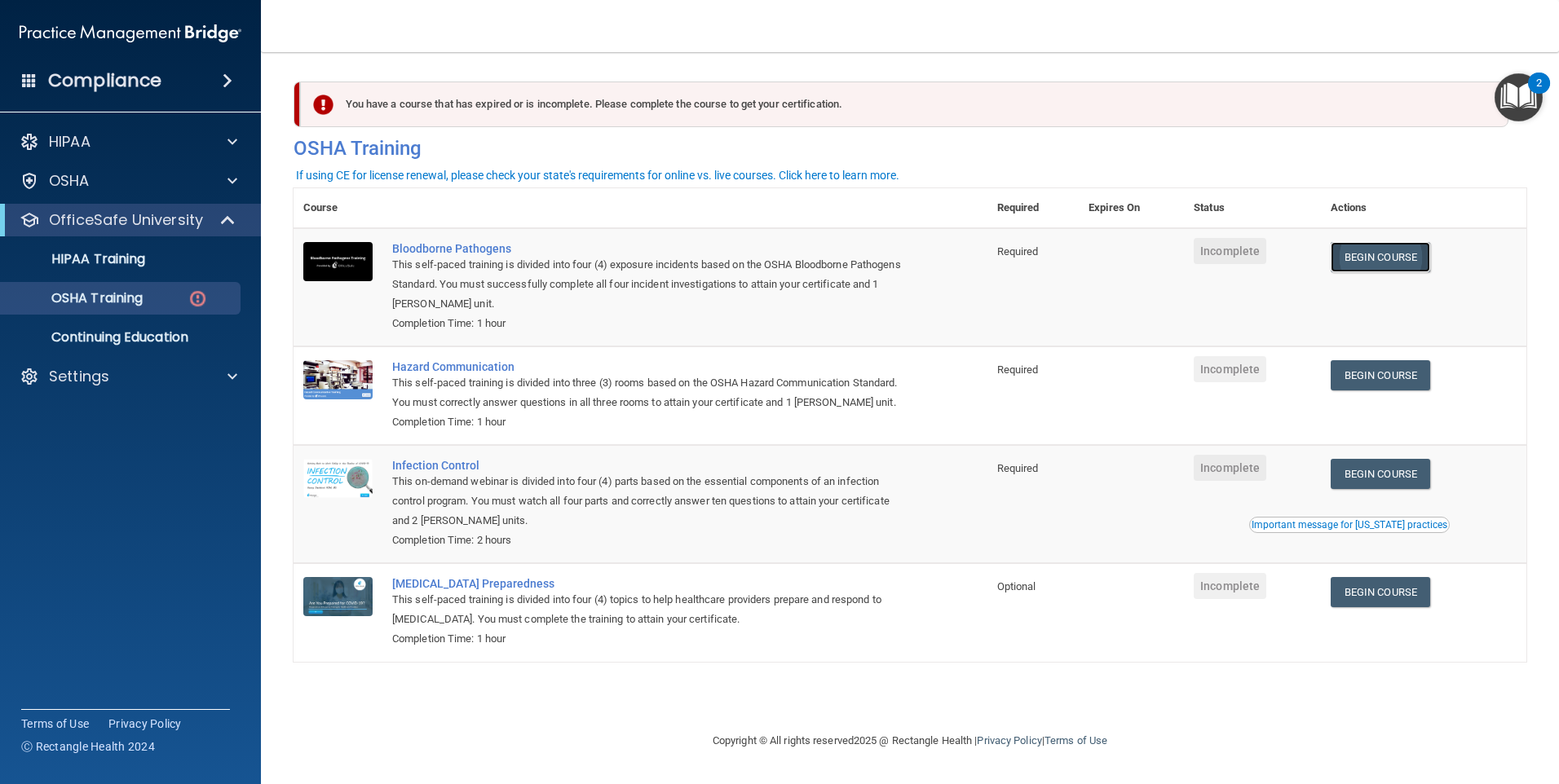
click at [1373, 261] on link "Begin Course" at bounding box center [1380, 257] width 100 height 30
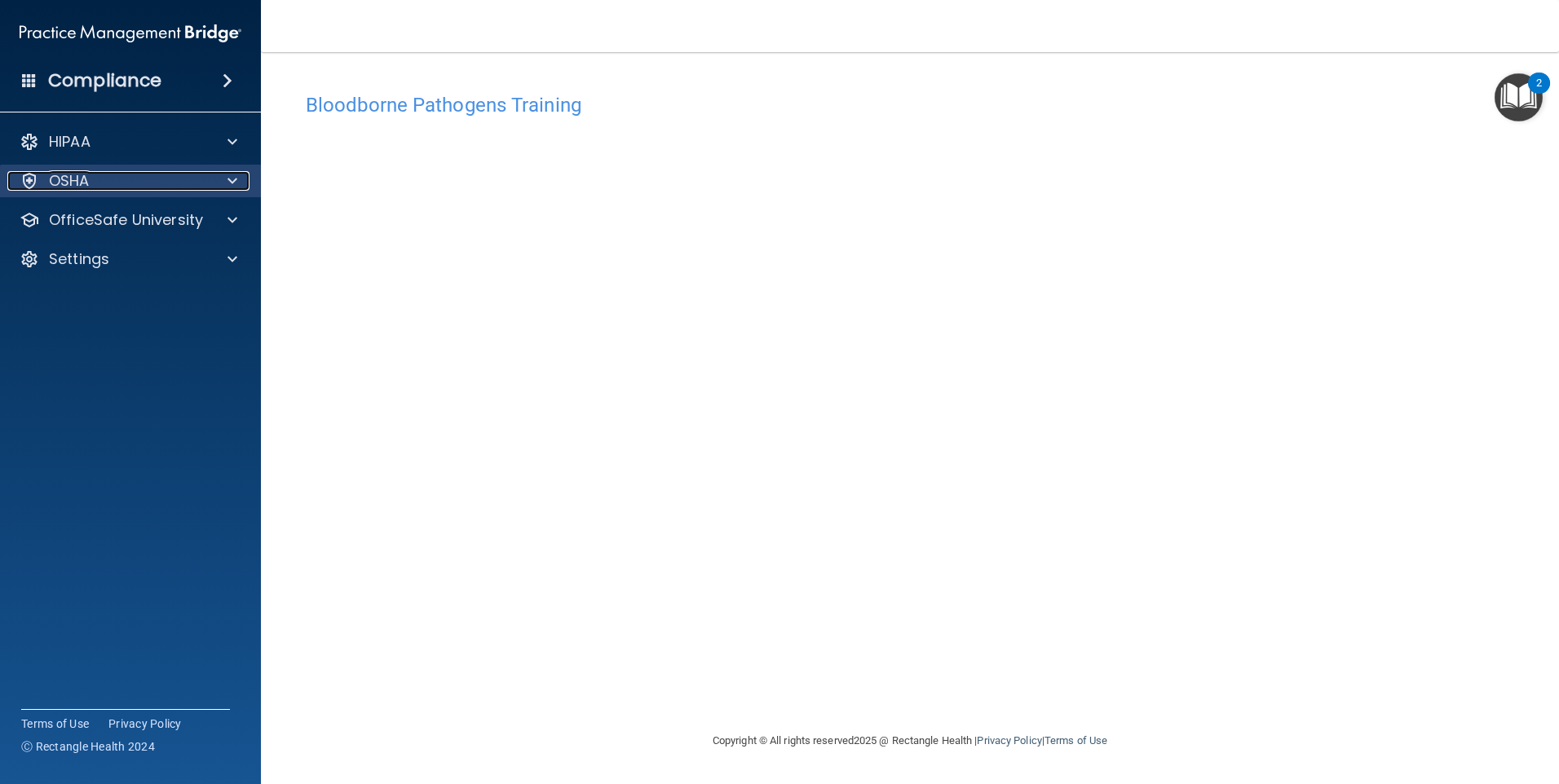
click at [155, 185] on div "OSHA" at bounding box center [108, 180] width 202 height 19
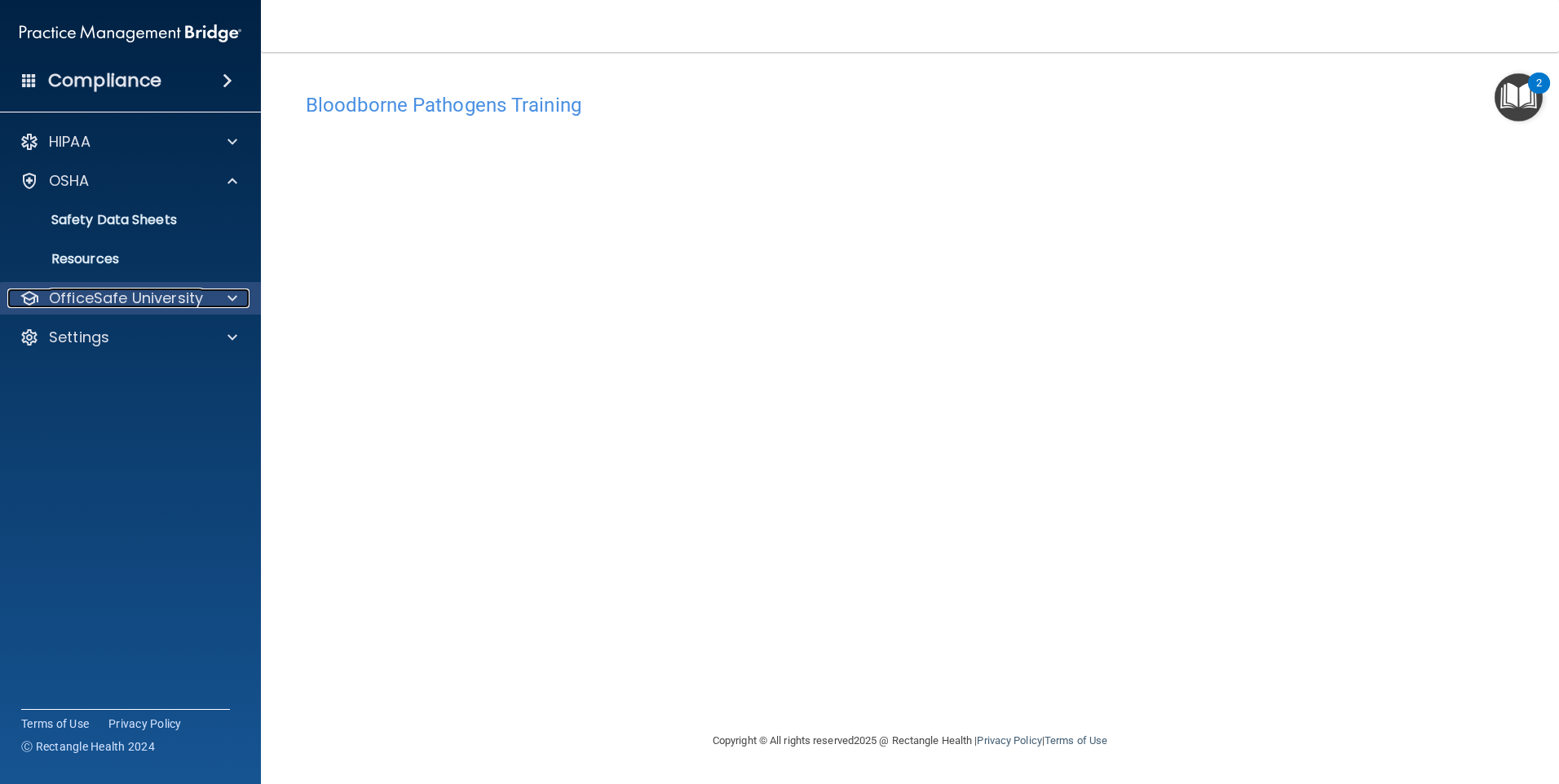
click at [111, 298] on p "OfficeSafe University" at bounding box center [126, 298] width 154 height 19
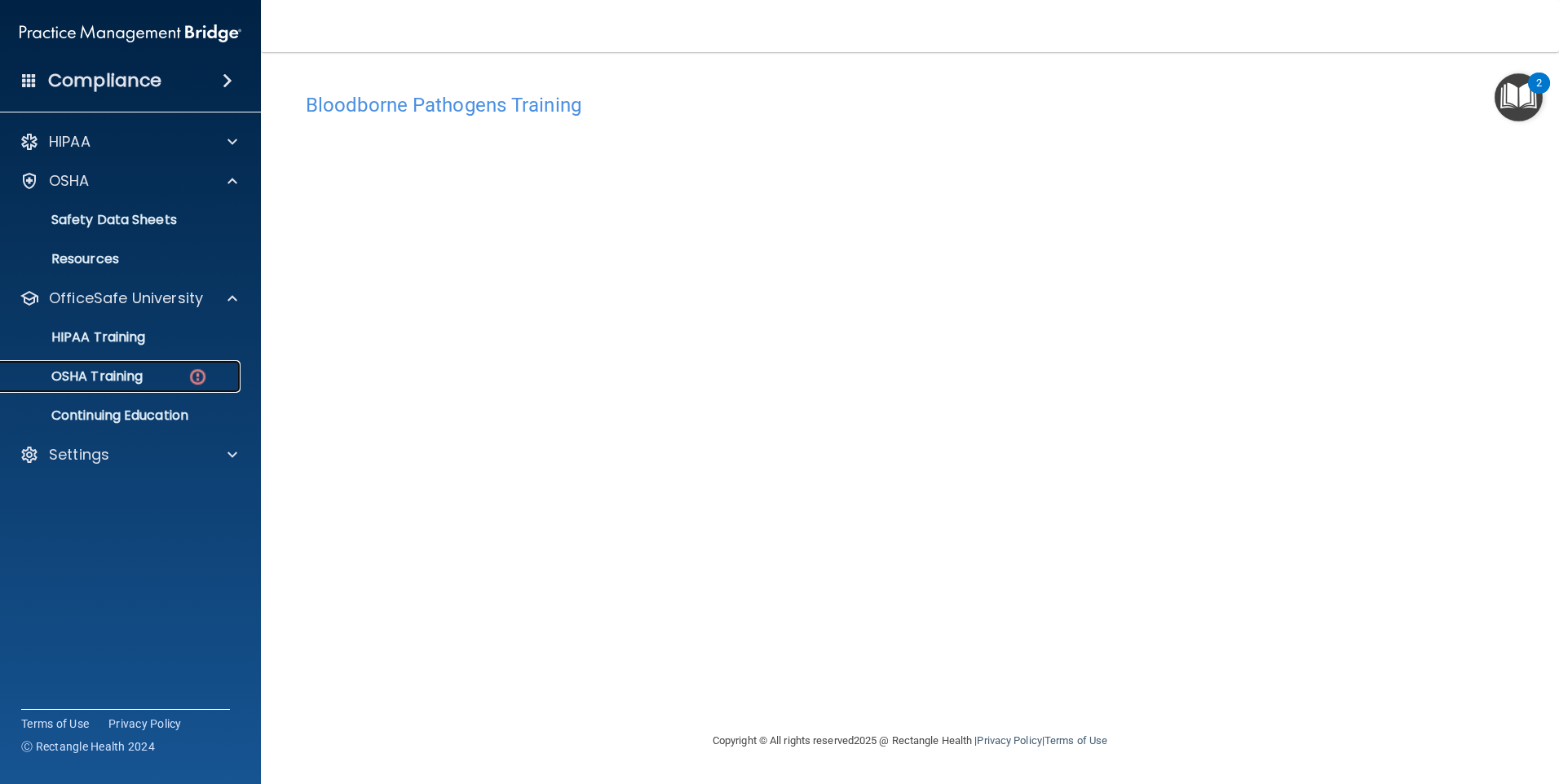
click at [110, 369] on p "OSHA Training" at bounding box center [77, 376] width 133 height 16
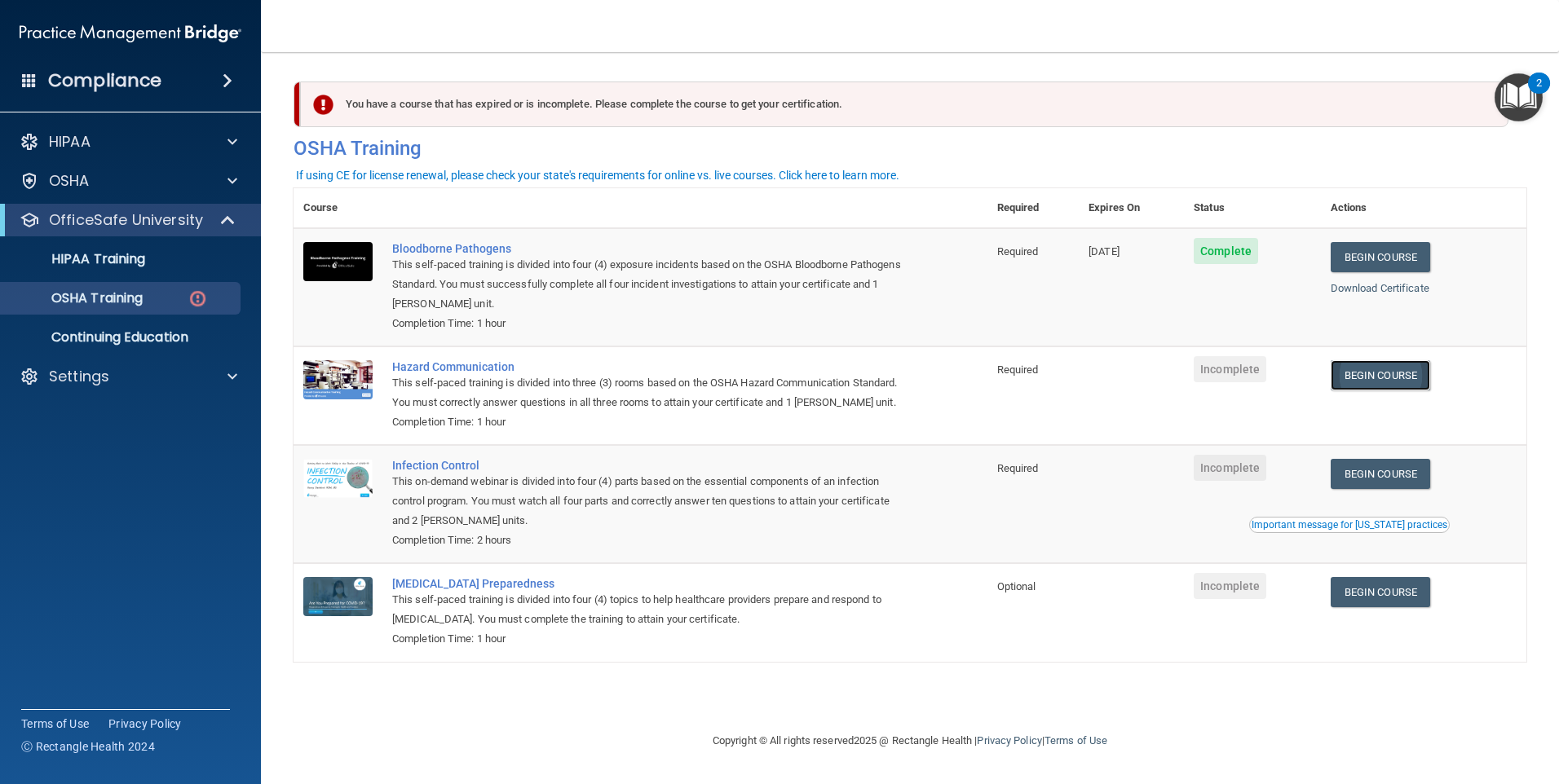
click at [1391, 385] on link "Begin Course" at bounding box center [1380, 375] width 100 height 30
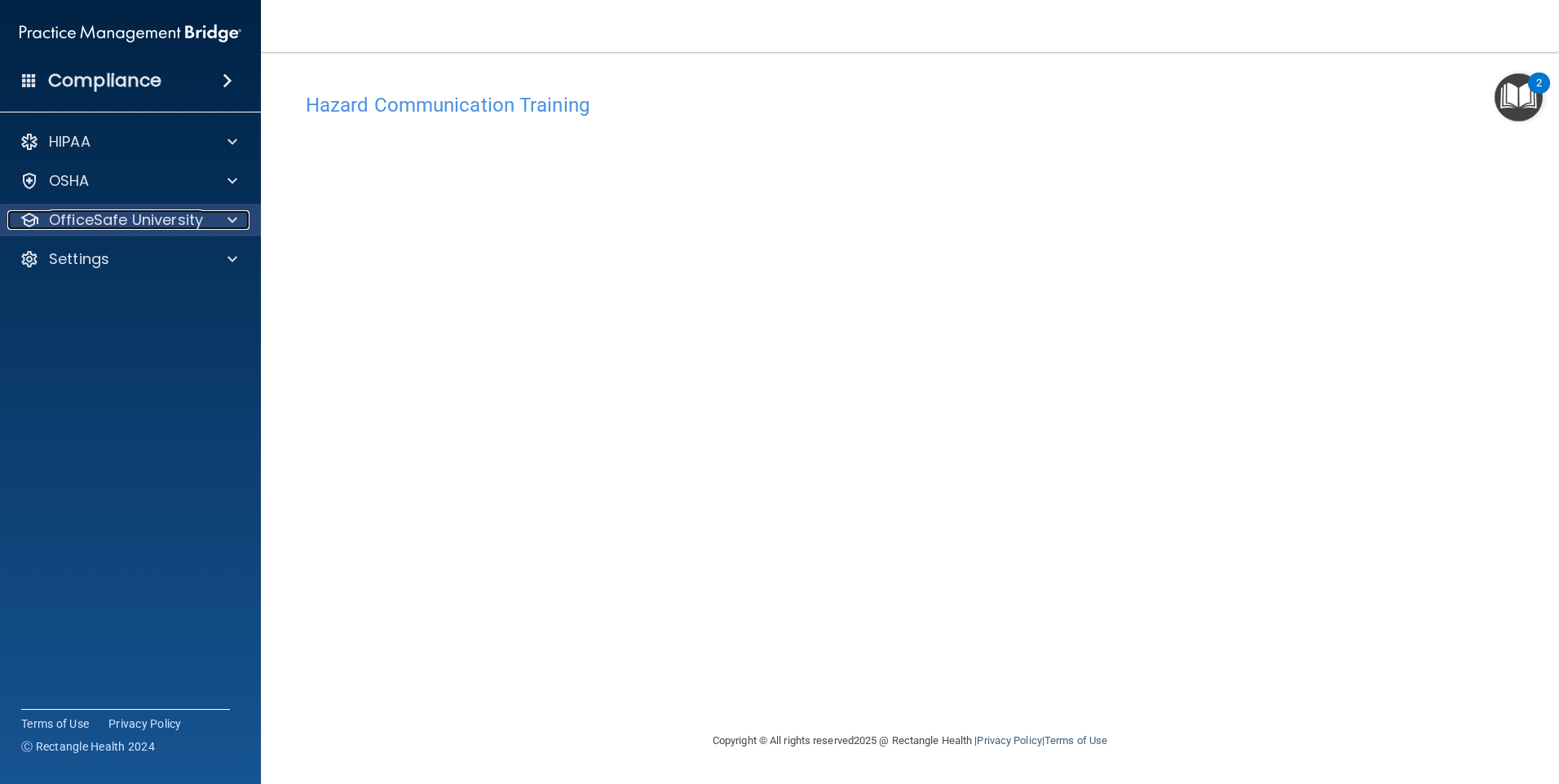
click at [175, 221] on p "OfficeSafe University" at bounding box center [126, 219] width 154 height 19
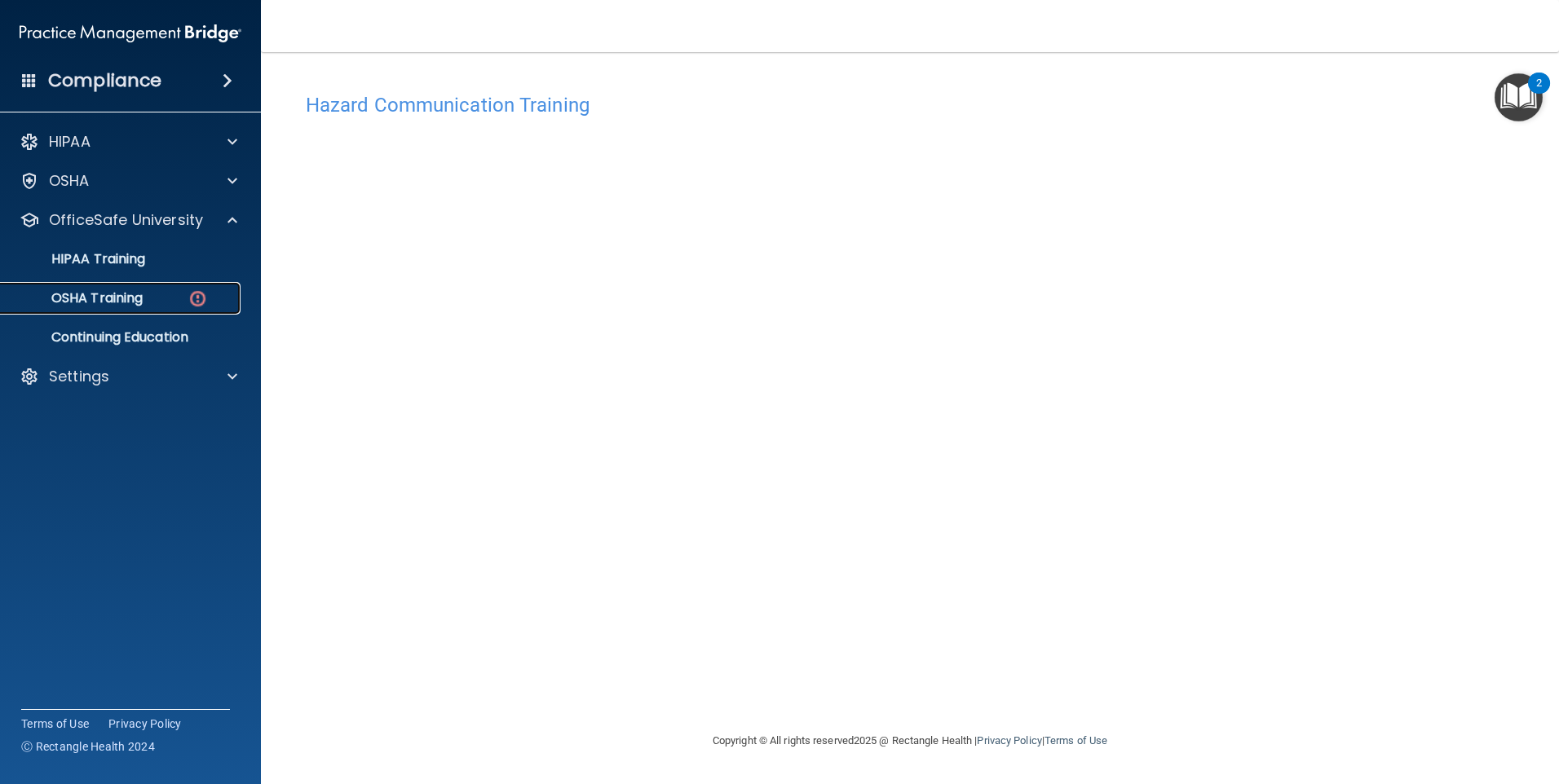
click at [128, 305] on p "OSHA Training" at bounding box center [77, 299] width 133 height 16
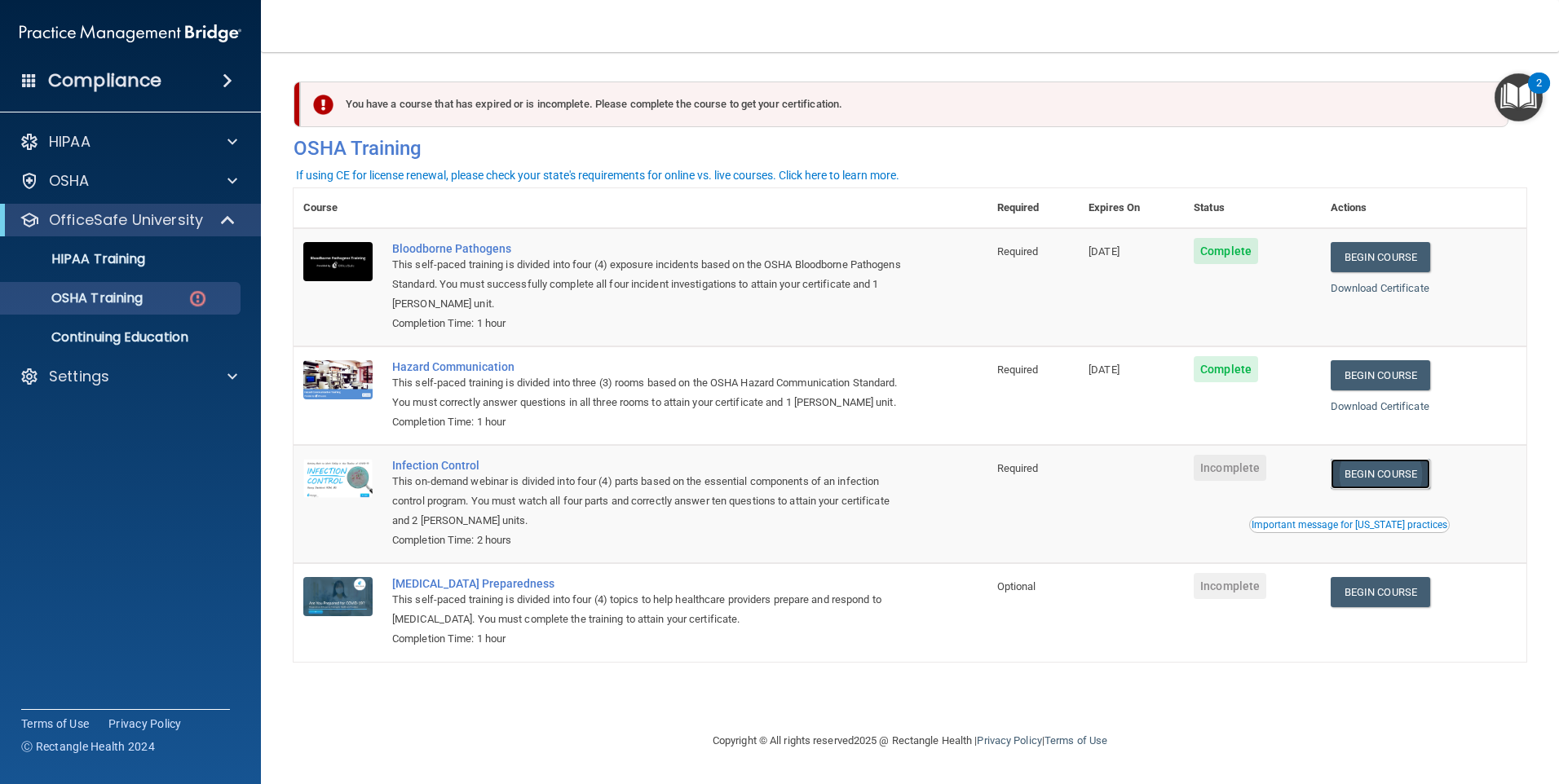
click at [1418, 489] on link "Begin Course" at bounding box center [1380, 473] width 100 height 30
click at [136, 313] on link "OSHA Training" at bounding box center [111, 299] width 257 height 33
click at [132, 299] on p "OSHA Training" at bounding box center [77, 299] width 133 height 16
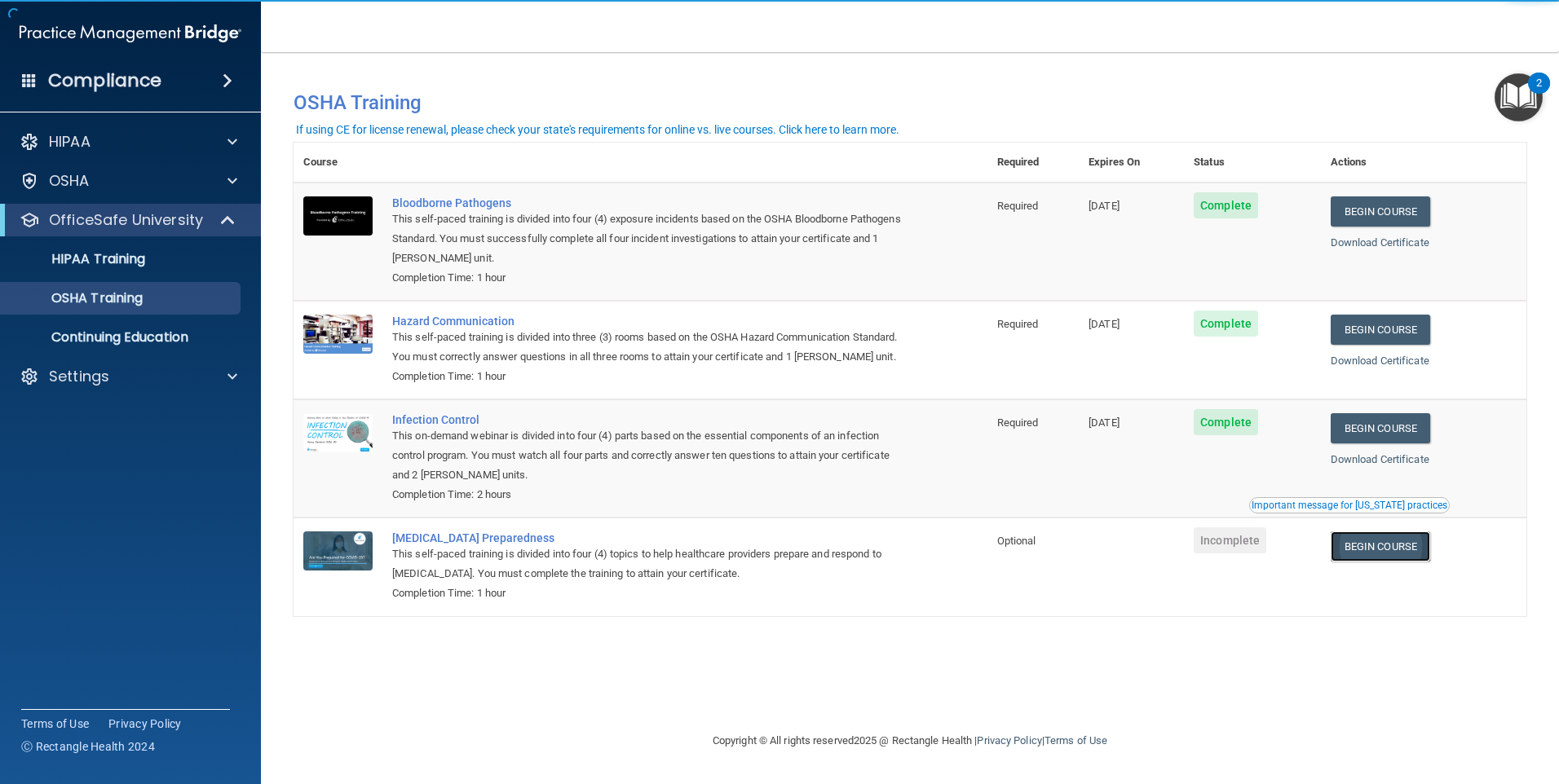
click at [1419, 562] on link "Begin Course" at bounding box center [1380, 546] width 100 height 30
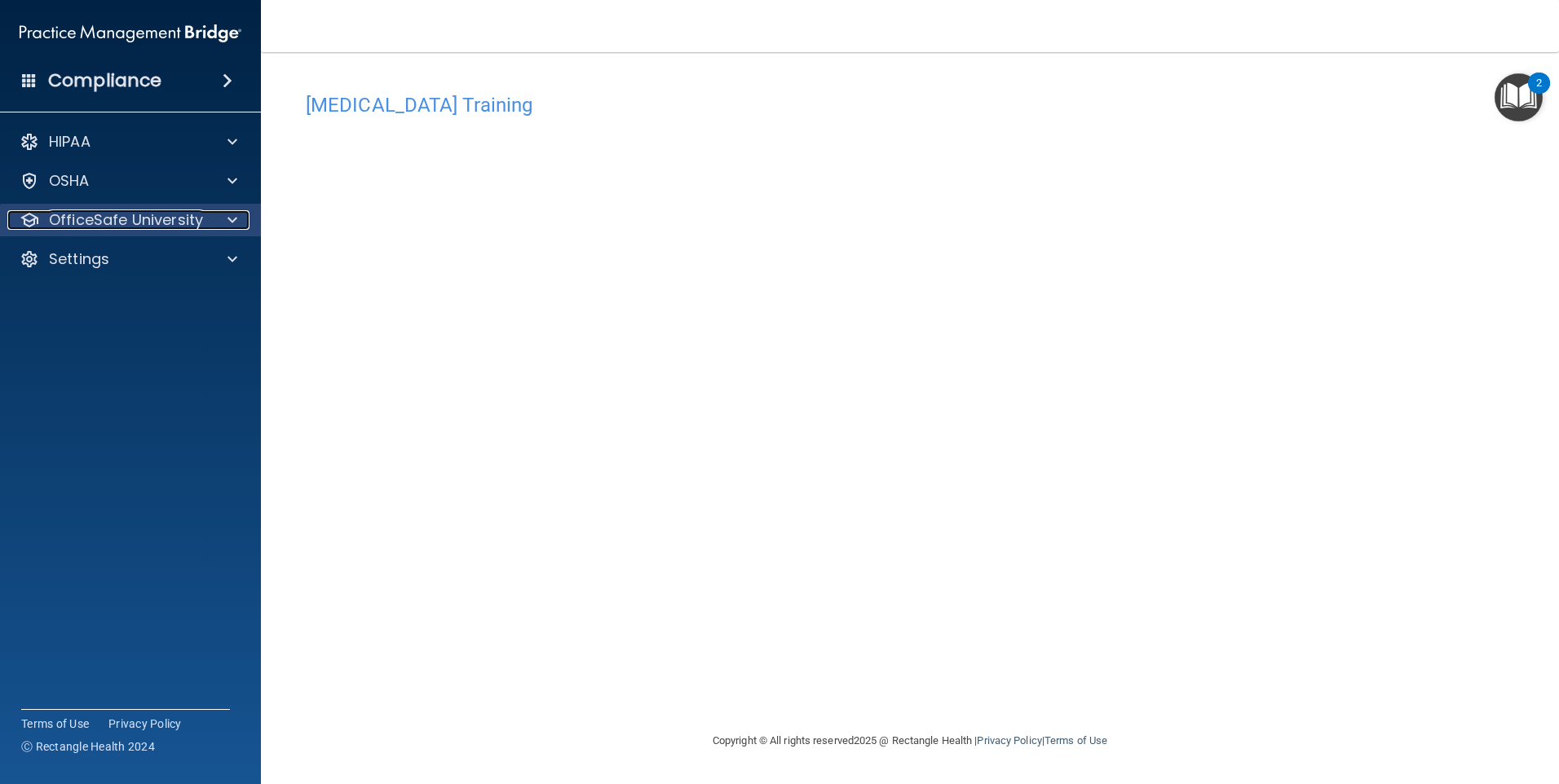
click at [134, 218] on p "OfficeSafe University" at bounding box center [126, 219] width 154 height 19
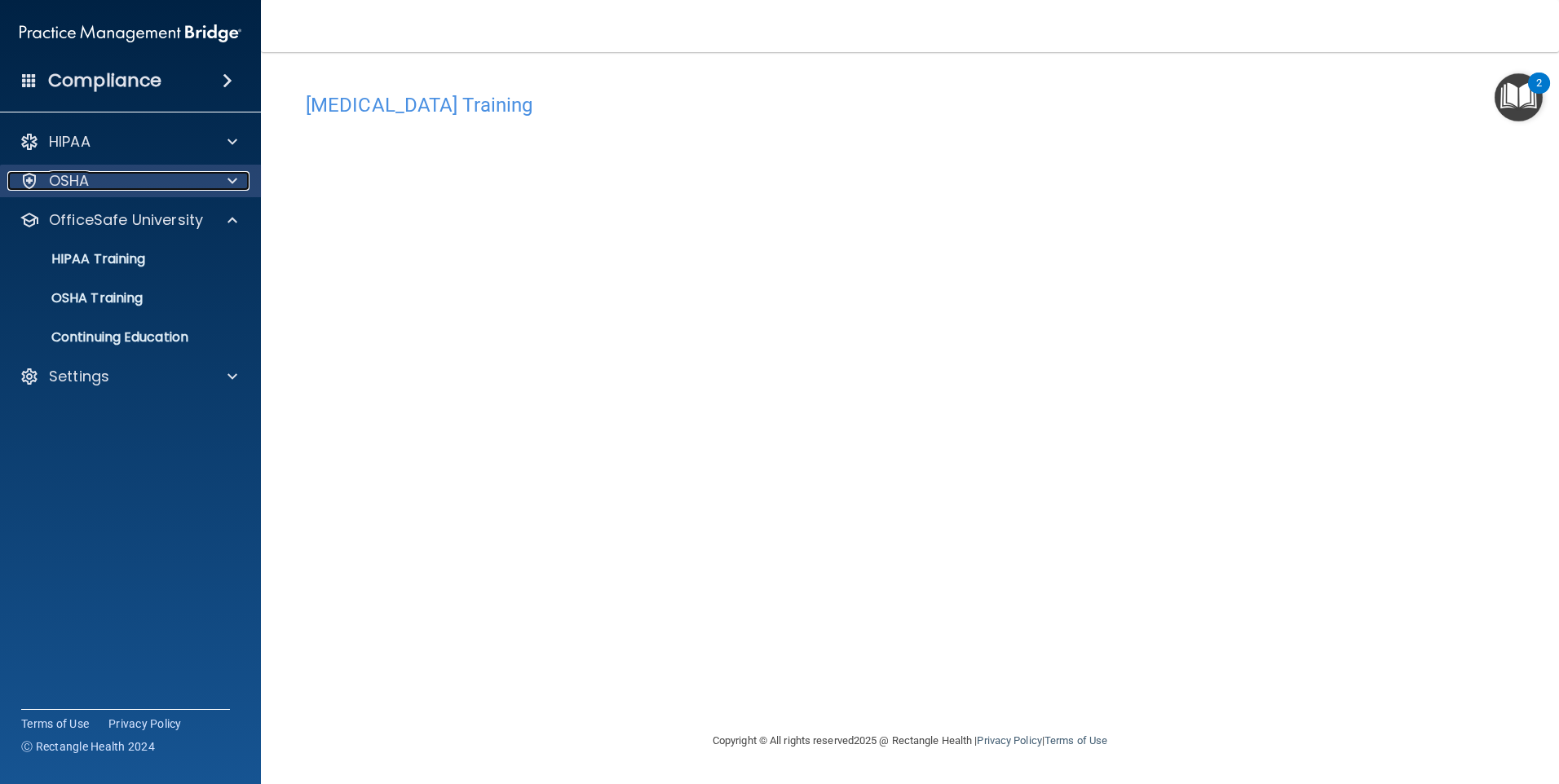
click at [144, 185] on div "OSHA" at bounding box center [108, 180] width 202 height 19
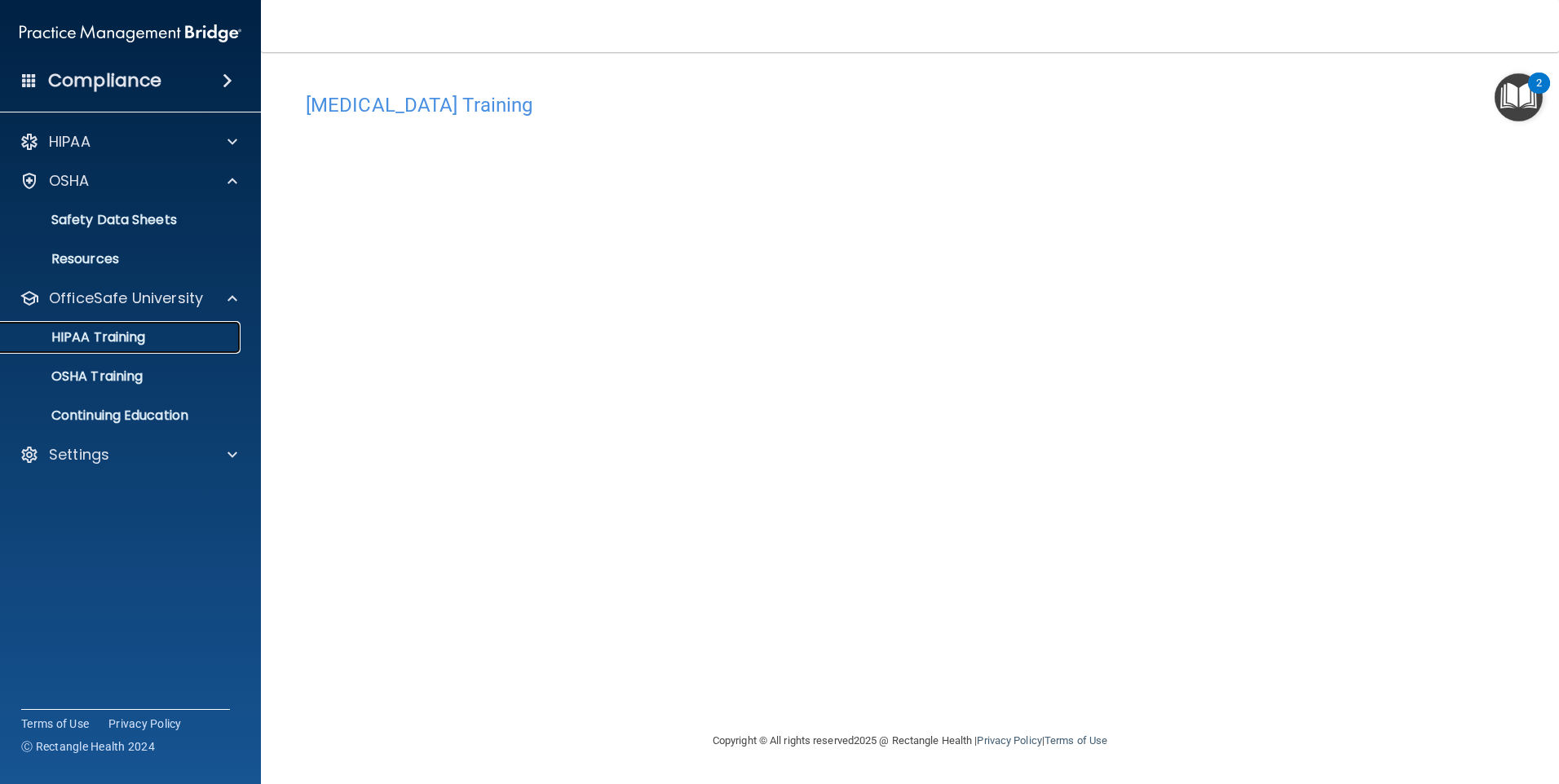
click at [107, 349] on link "HIPAA Training" at bounding box center [111, 338] width 257 height 33
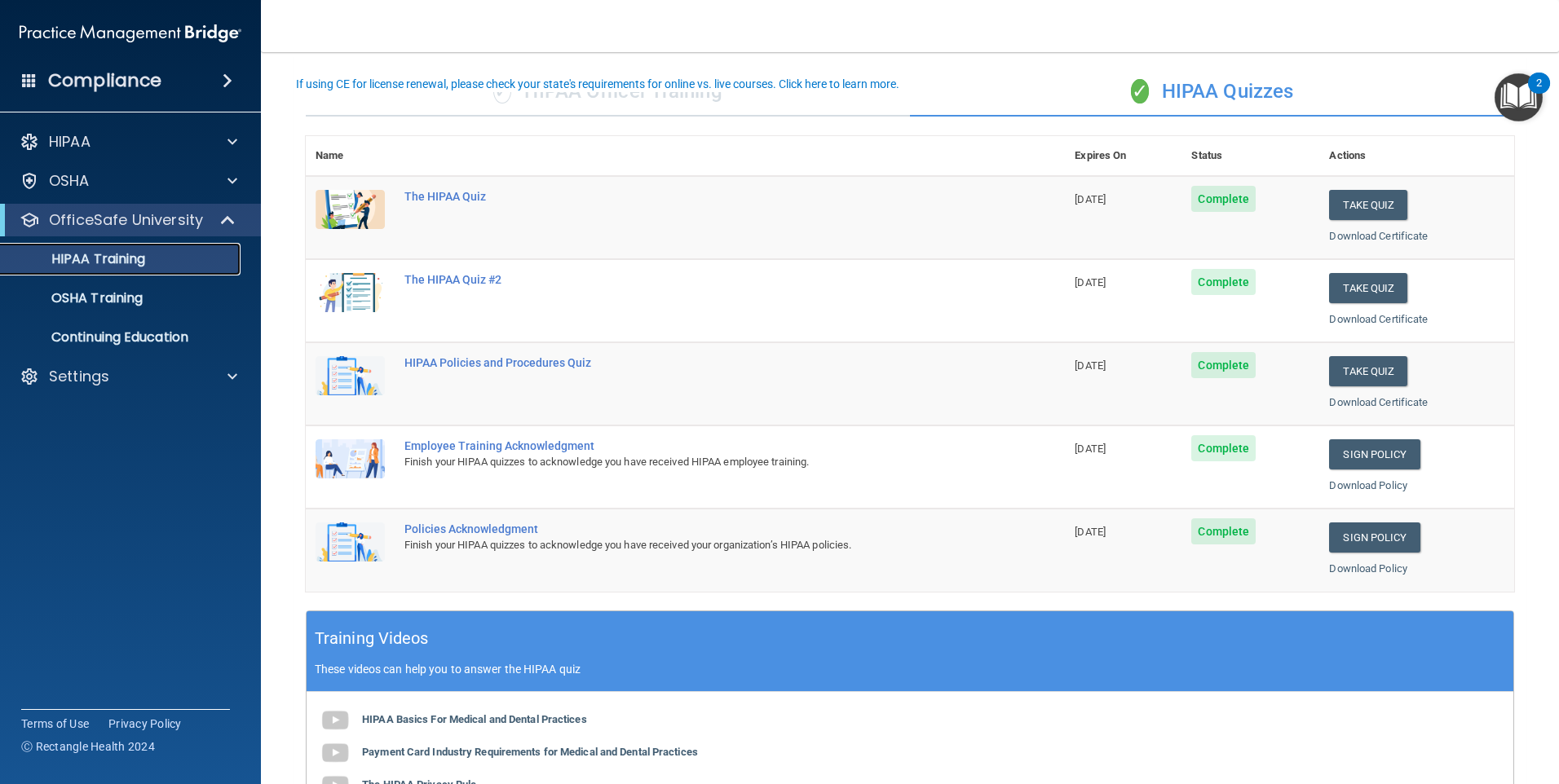
scroll to position [81, 0]
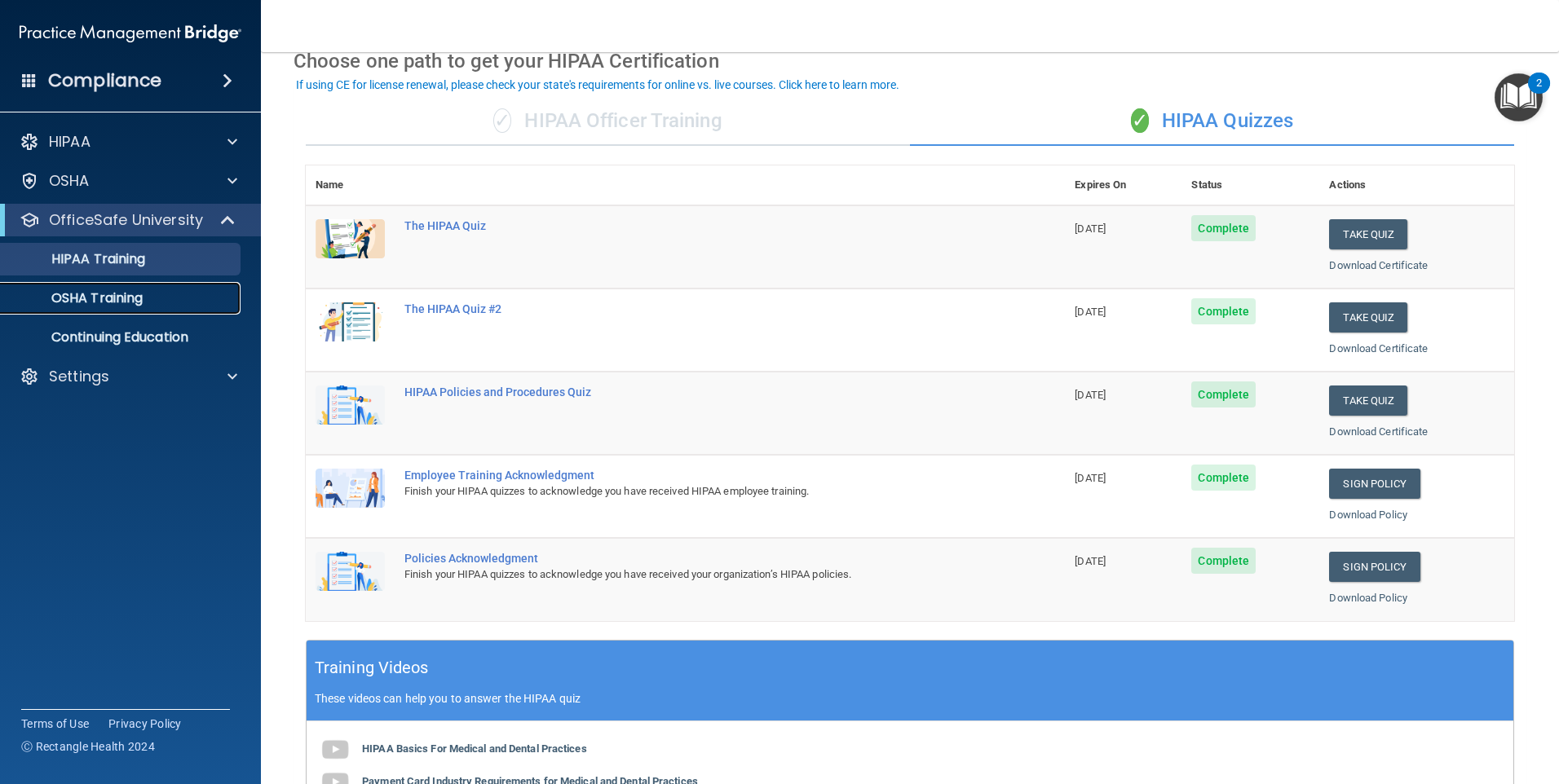
click at [132, 302] on p "OSHA Training" at bounding box center [77, 299] width 133 height 16
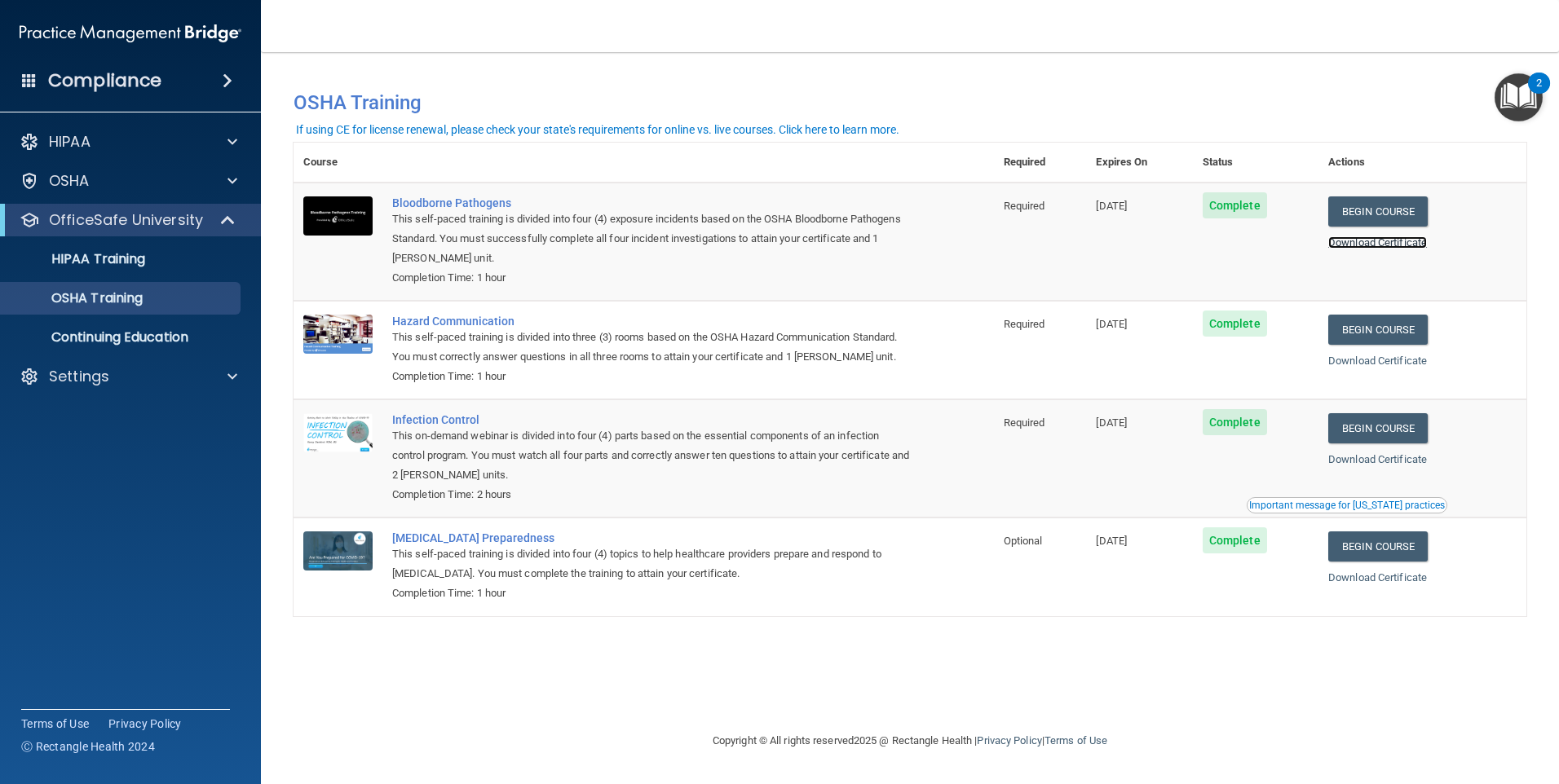
click at [1389, 246] on link "Download Certificate" at bounding box center [1377, 242] width 99 height 12
click at [1382, 356] on link "Download Certificate" at bounding box center [1377, 360] width 99 height 12
click at [1389, 465] on link "Download Certificate" at bounding box center [1377, 459] width 99 height 12
click at [1384, 582] on link "Download Certificate" at bounding box center [1377, 577] width 99 height 12
click at [192, 362] on div "Settings" at bounding box center [131, 376] width 261 height 33
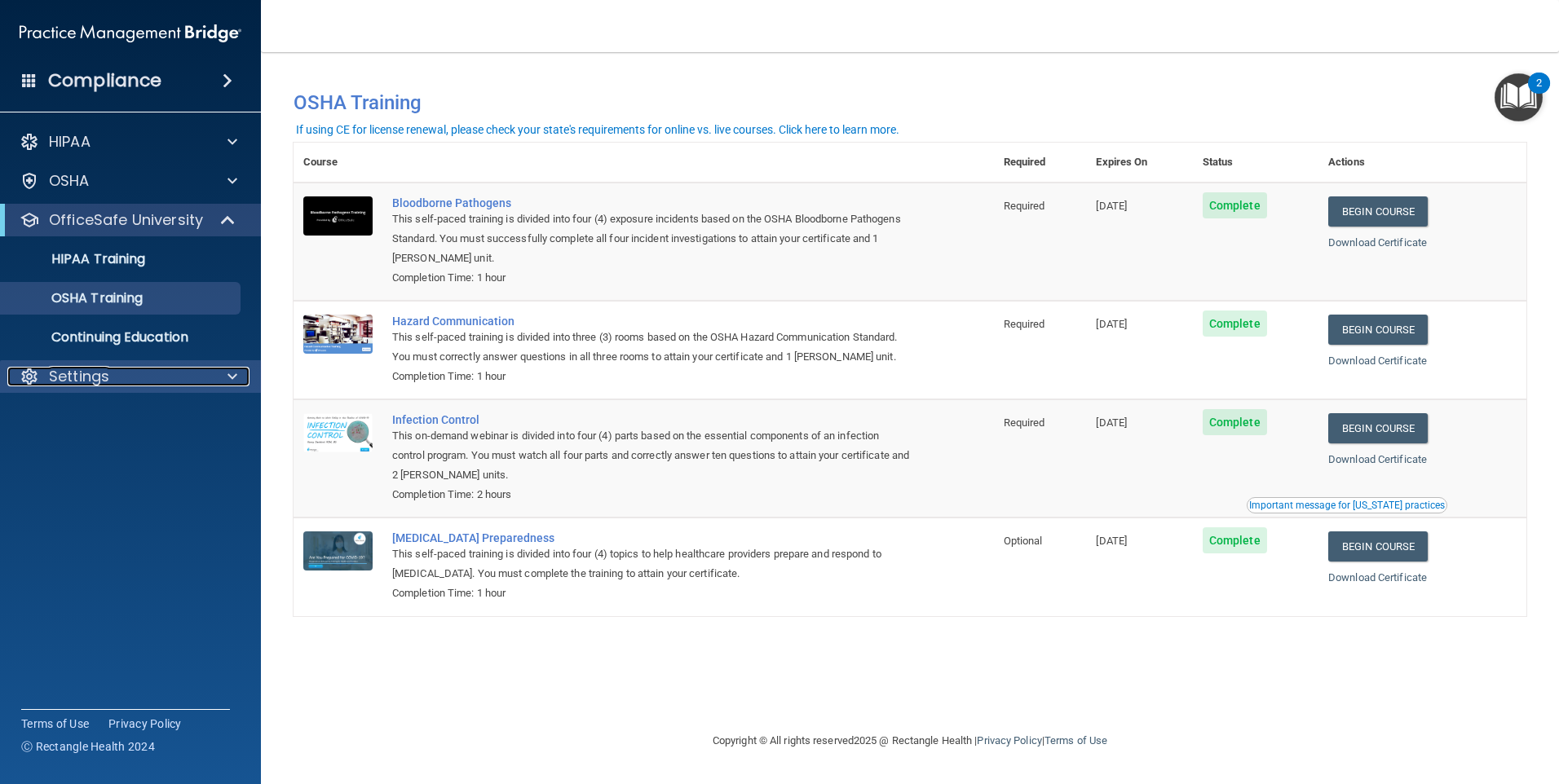
click at [177, 380] on div "Settings" at bounding box center [108, 376] width 202 height 19
click at [80, 425] on link "My Account" at bounding box center [111, 416] width 257 height 33
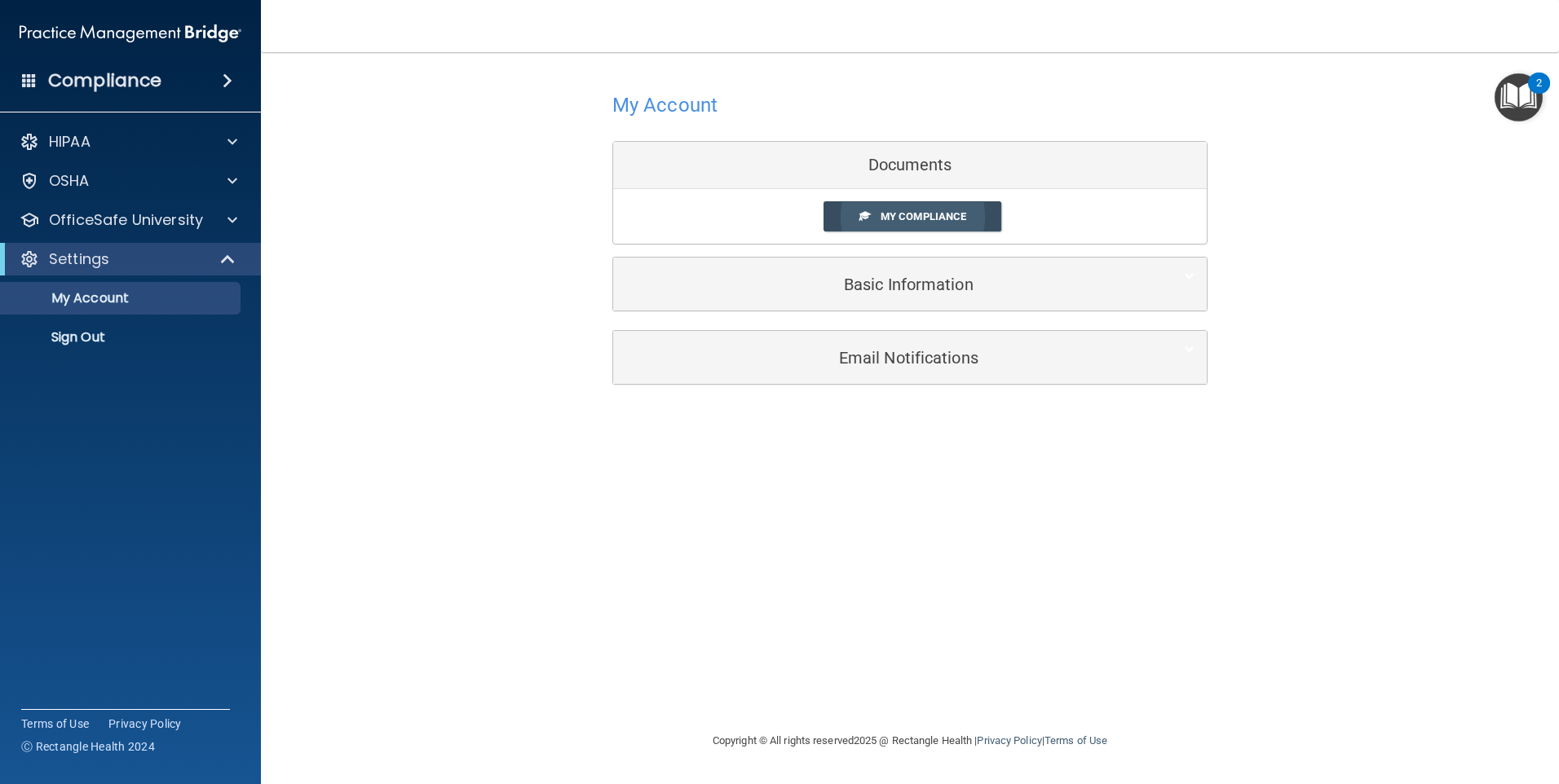
click at [946, 211] on span "My Compliance" at bounding box center [924, 216] width 86 height 12
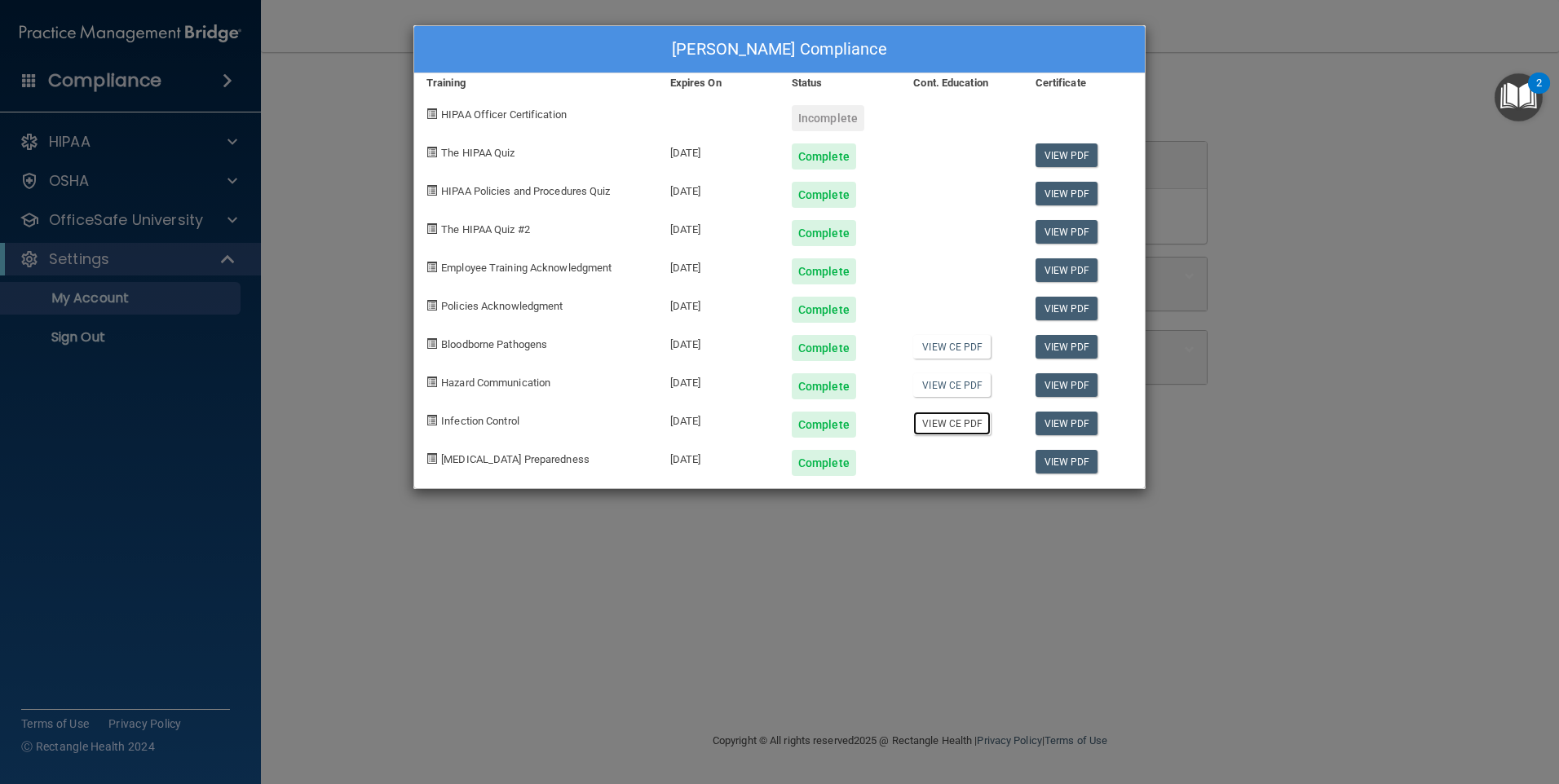
click at [960, 426] on link "View CE PDF" at bounding box center [951, 424] width 78 height 24
click at [962, 387] on link "View CE PDF" at bounding box center [951, 386] width 78 height 24
click at [941, 350] on link "View CE PDF" at bounding box center [951, 347] width 78 height 24
